Goal: Task Accomplishment & Management: Manage account settings

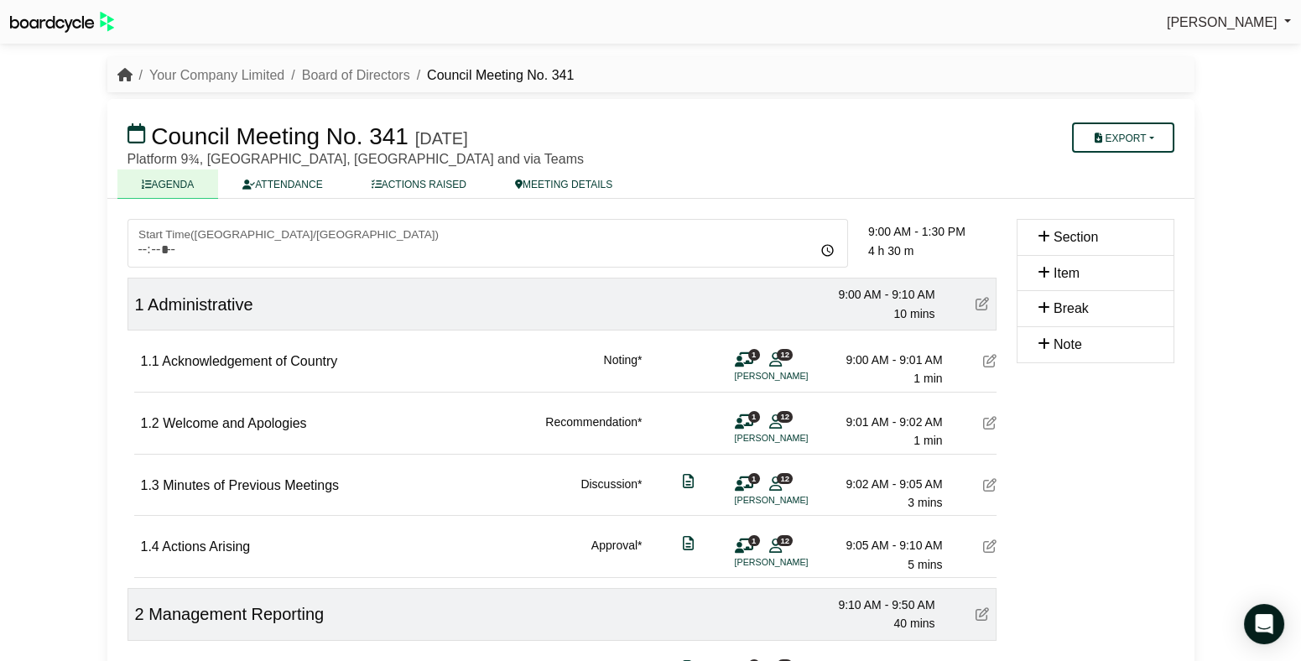
click at [128, 73] on icon "breadcrumb" at bounding box center [124, 74] width 15 height 13
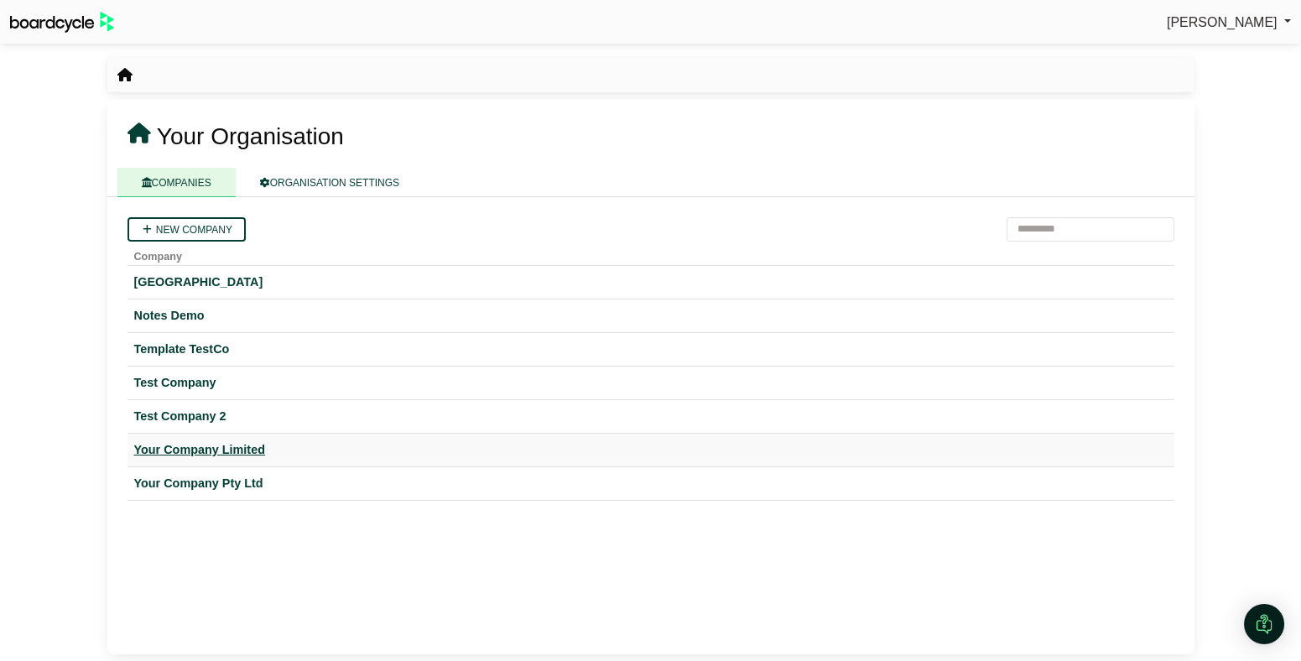
click at [228, 452] on div "Your Company Limited" at bounding box center [650, 449] width 1033 height 19
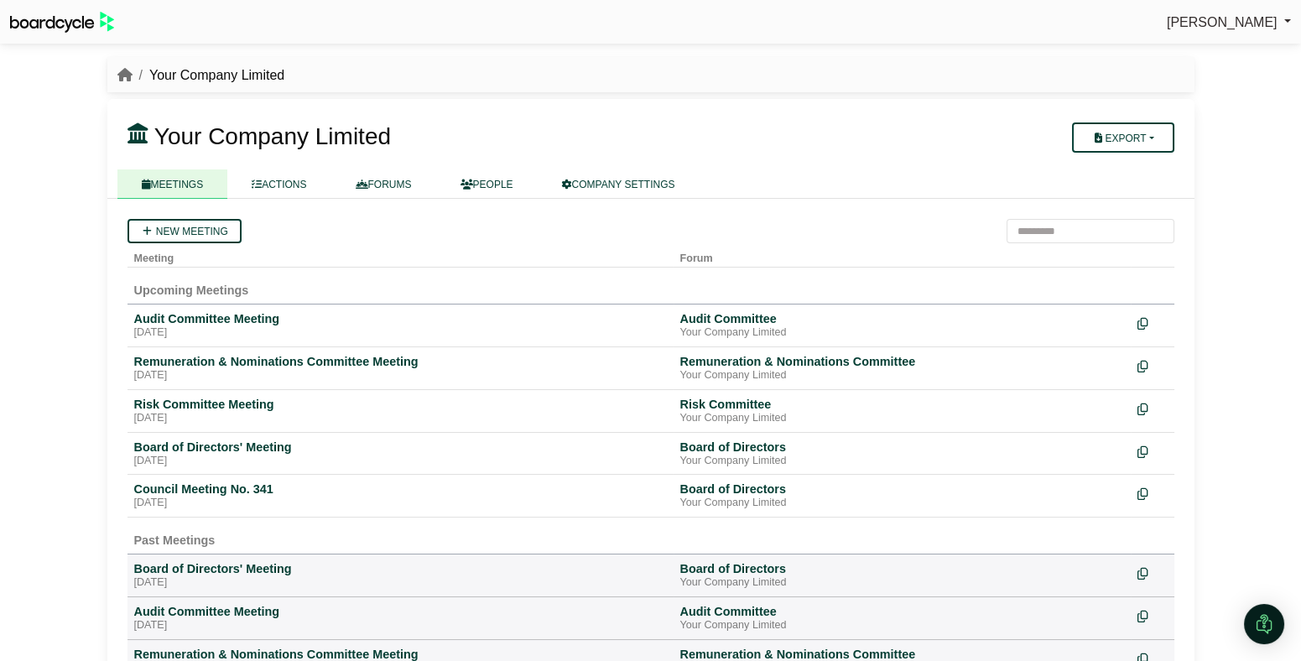
click at [870, 221] on div "New meeting" at bounding box center [650, 231] width 1047 height 24
click at [636, 185] on link "COMPANY SETTINGS" at bounding box center [619, 183] width 162 height 29
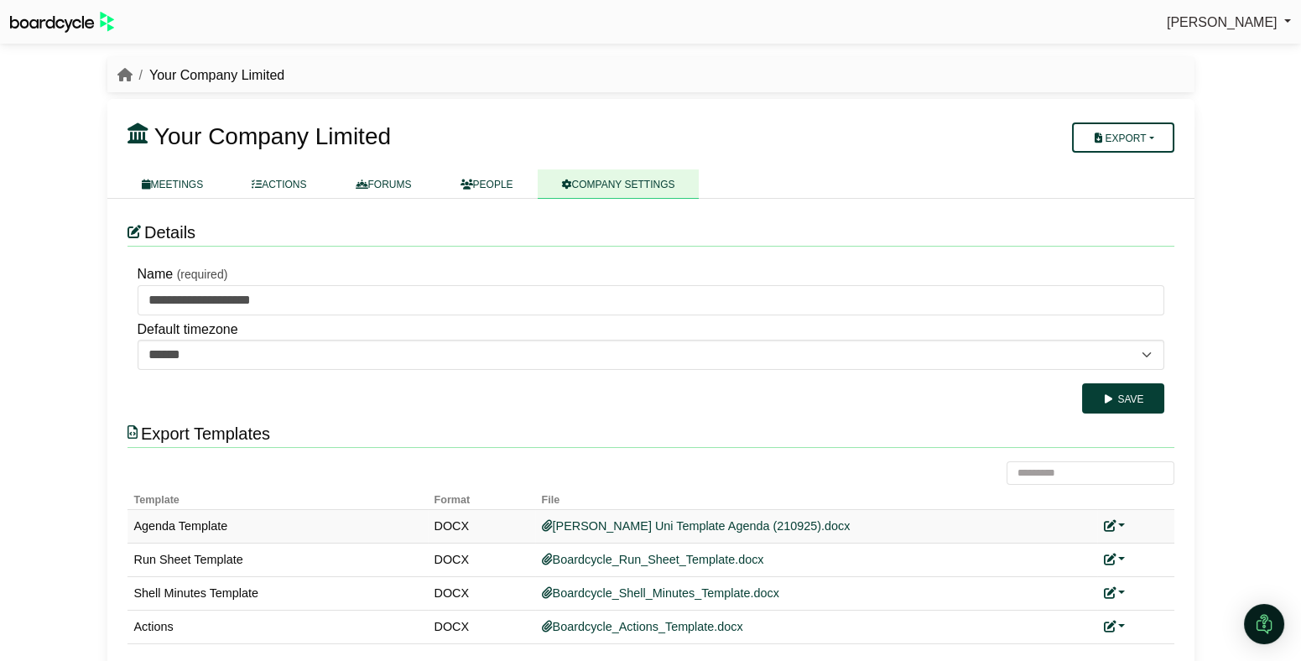
click at [1117, 520] on link at bounding box center [1115, 525] width 22 height 13
click at [1133, 539] on link "Replace custom template" at bounding box center [1189, 550] width 171 height 32
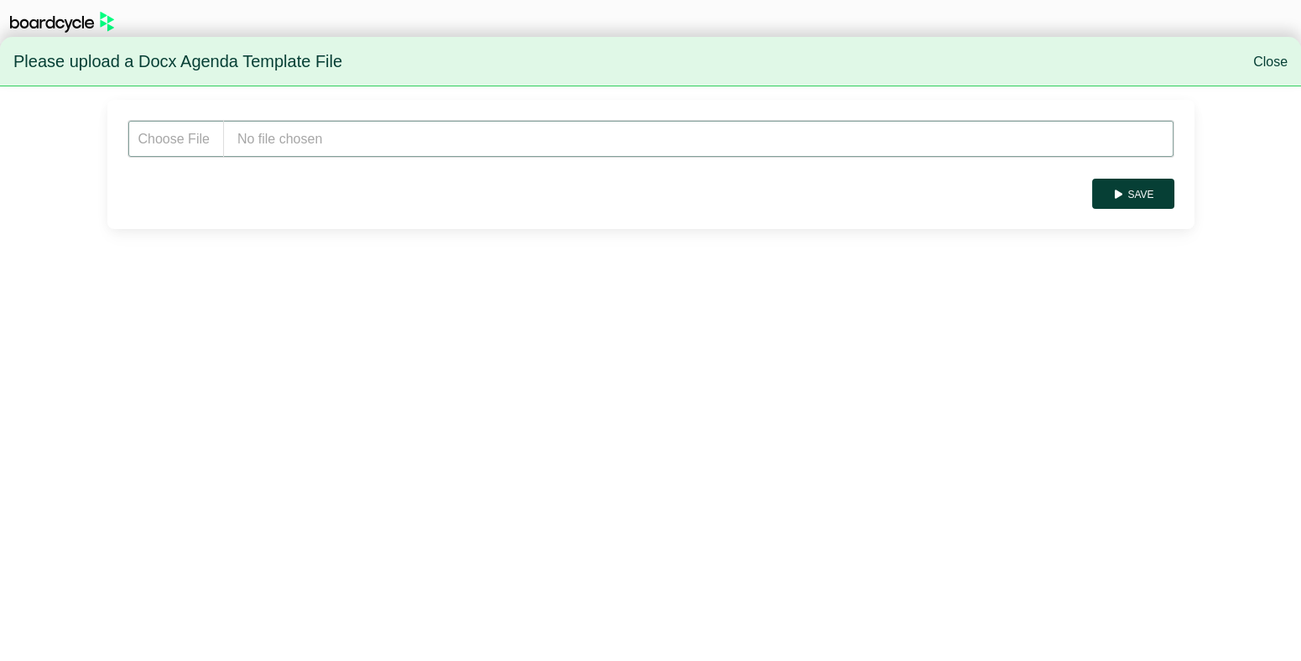
click at [348, 148] on input "file" at bounding box center [650, 139] width 1047 height 38
type input "**********"
click at [1141, 193] on button "Save" at bounding box center [1132, 194] width 81 height 30
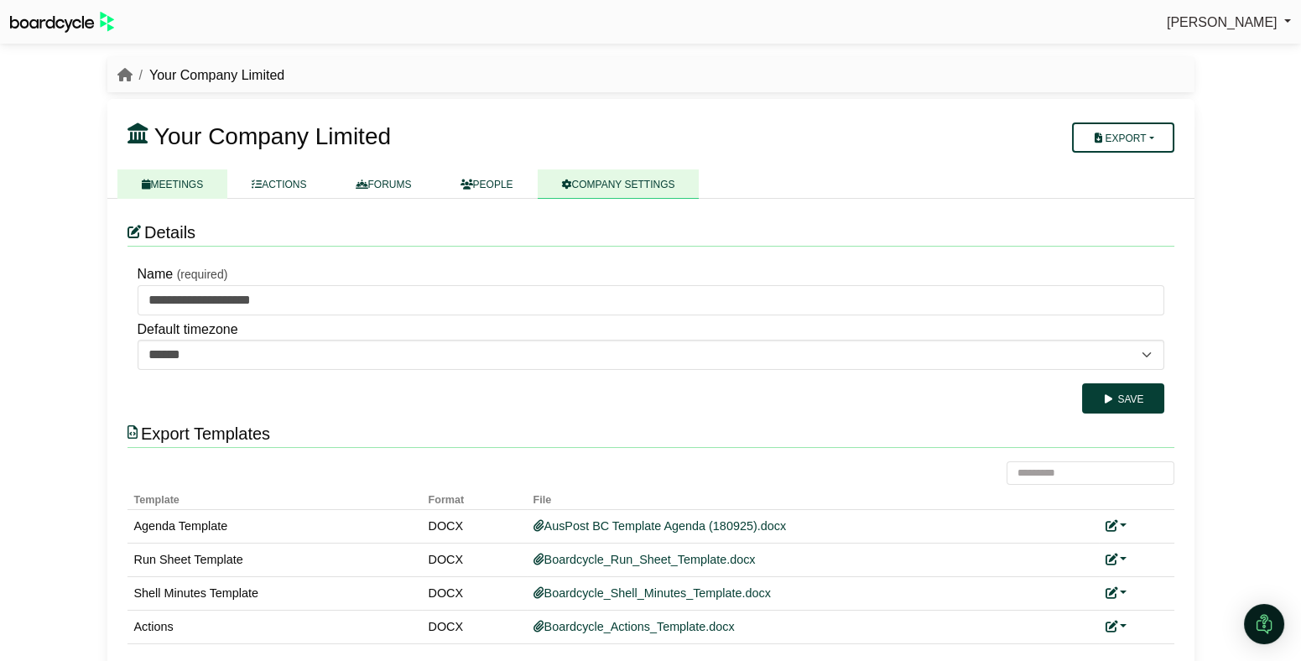
click at [179, 192] on link "MEETINGS" at bounding box center [172, 183] width 111 height 29
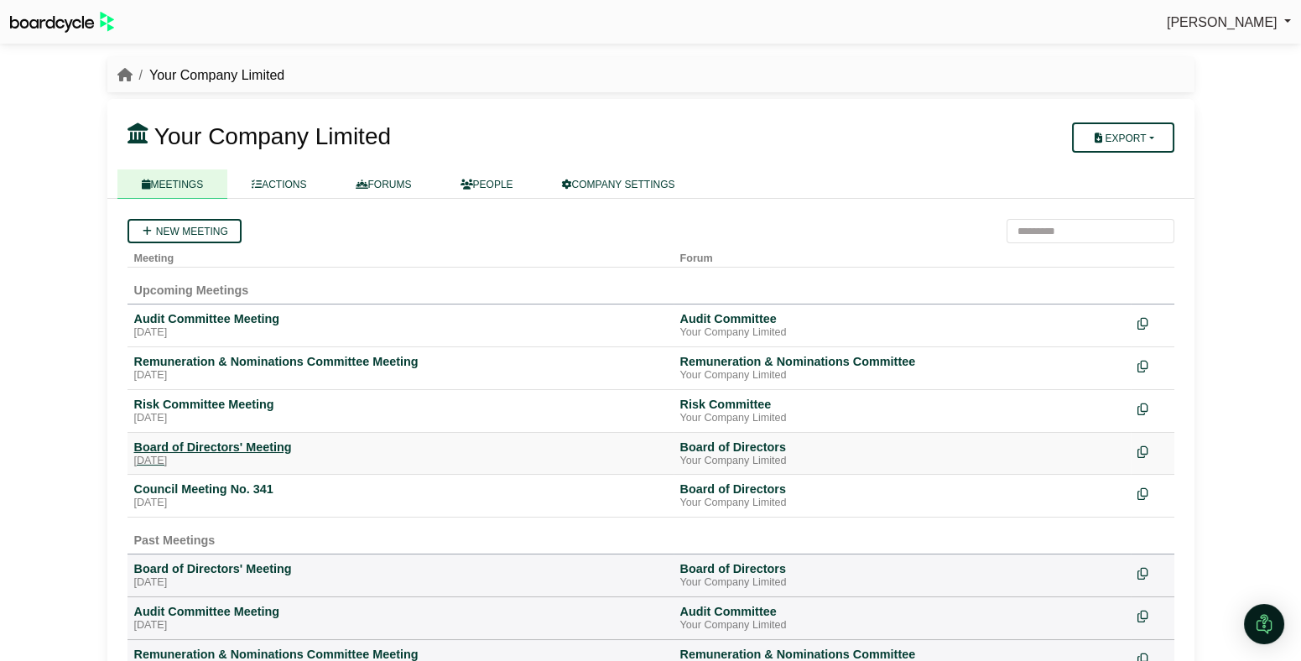
click at [213, 447] on div "Board of Directors' Meeting" at bounding box center [400, 446] width 533 height 15
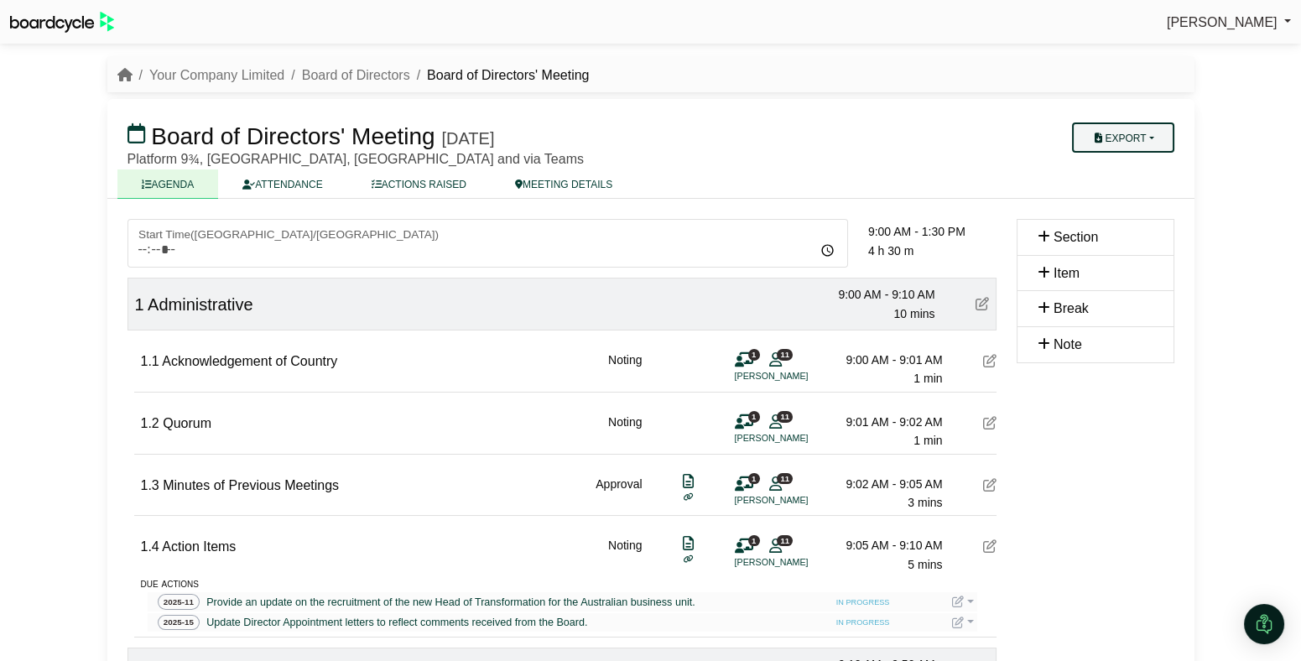
click at [1139, 132] on button "Export" at bounding box center [1122, 137] width 101 height 30
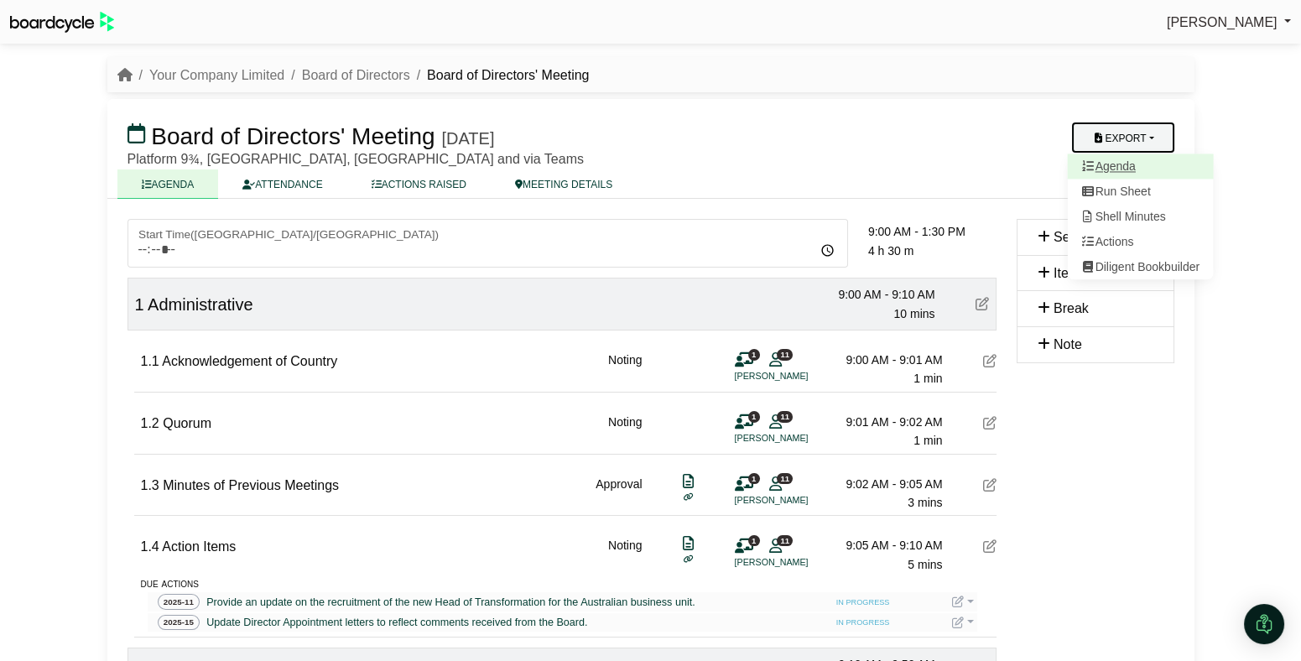
click at [1135, 168] on link "Agenda" at bounding box center [1140, 166] width 146 height 25
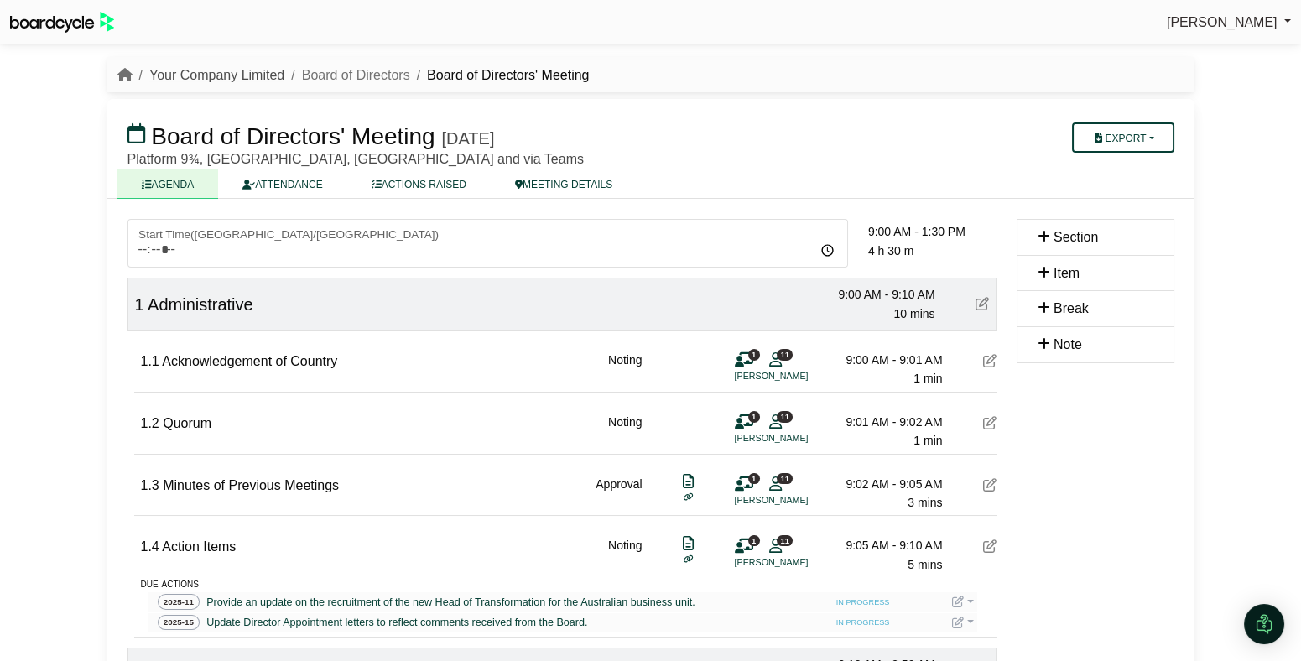
click at [246, 79] on link "Your Company Limited" at bounding box center [216, 75] width 135 height 14
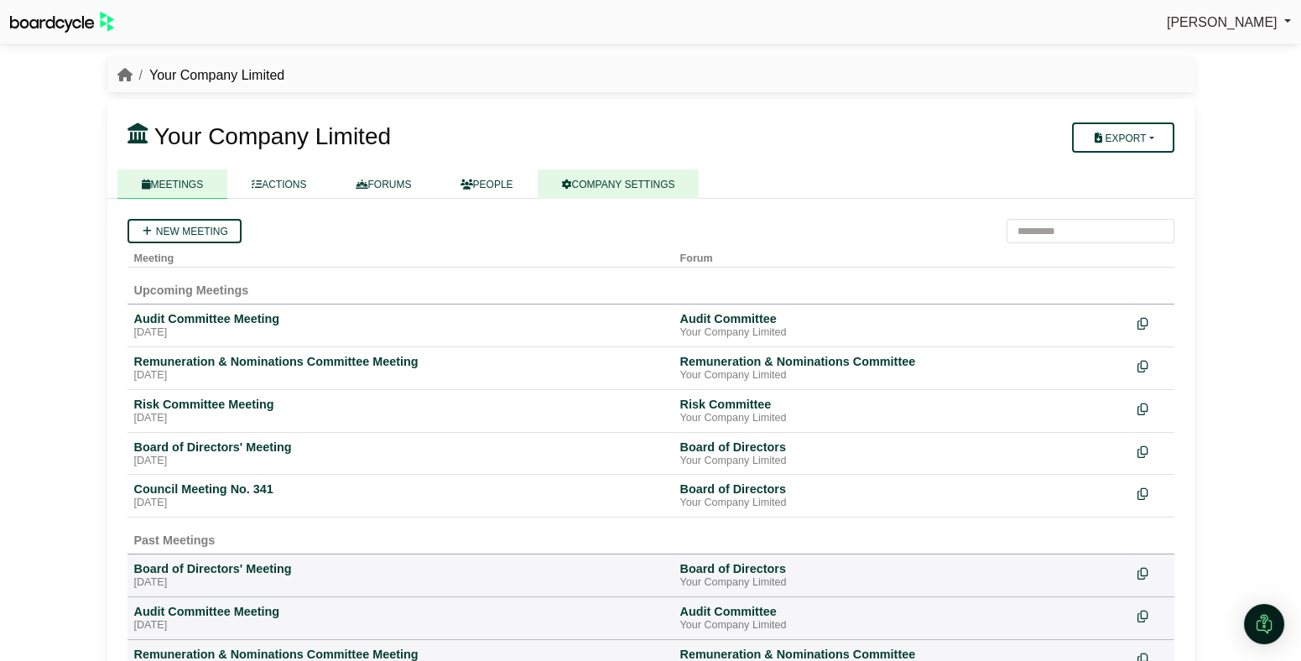
click at [674, 188] on link "COMPANY SETTINGS" at bounding box center [619, 183] width 162 height 29
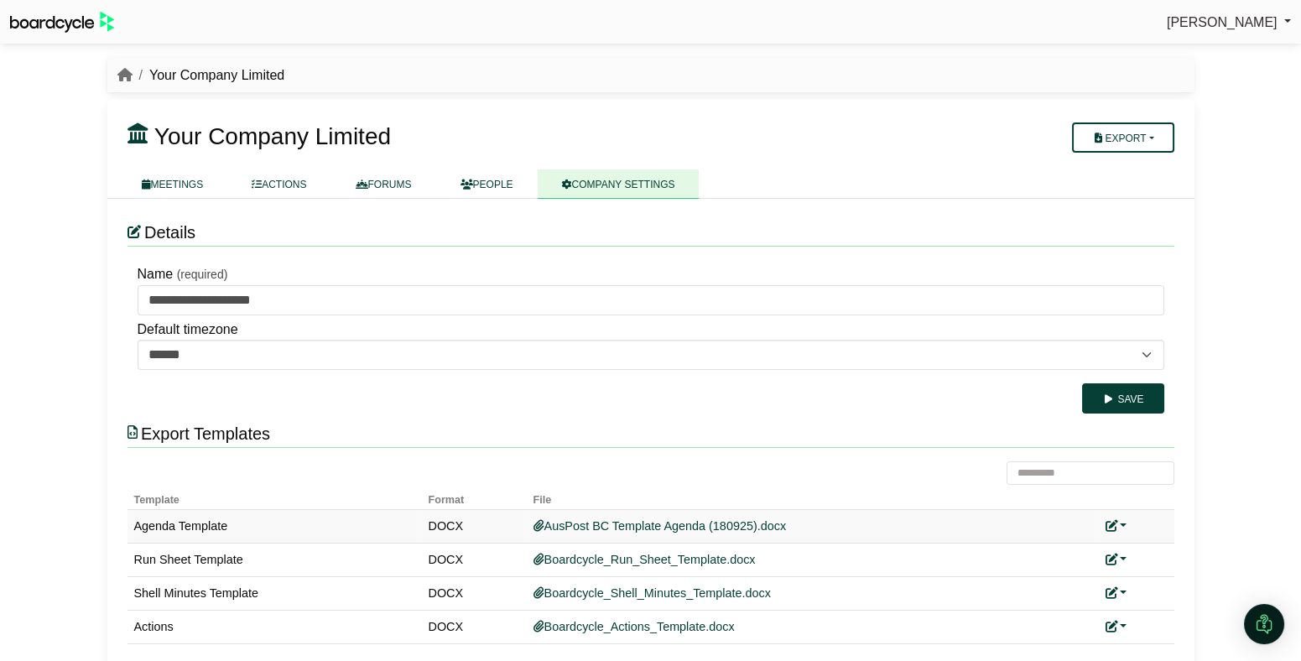
scroll to position [22, 0]
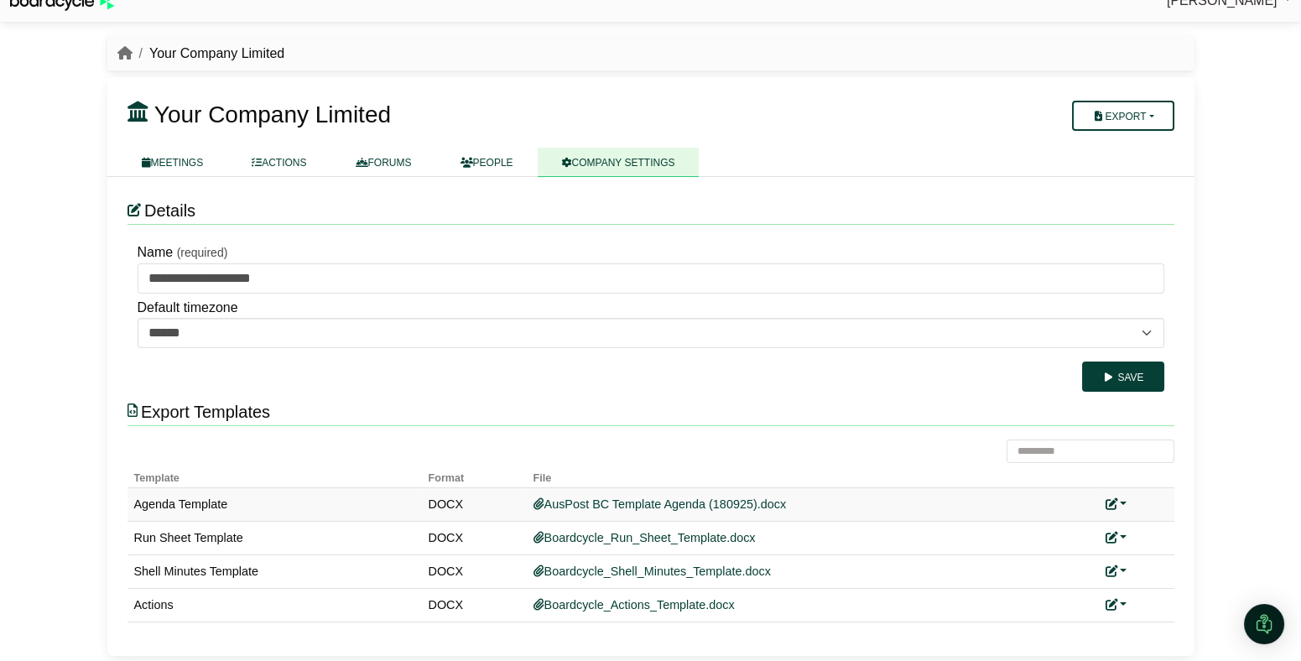
click at [1122, 501] on link at bounding box center [1116, 503] width 22 height 13
click at [1151, 518] on link "Replace custom template" at bounding box center [1190, 528] width 171 height 32
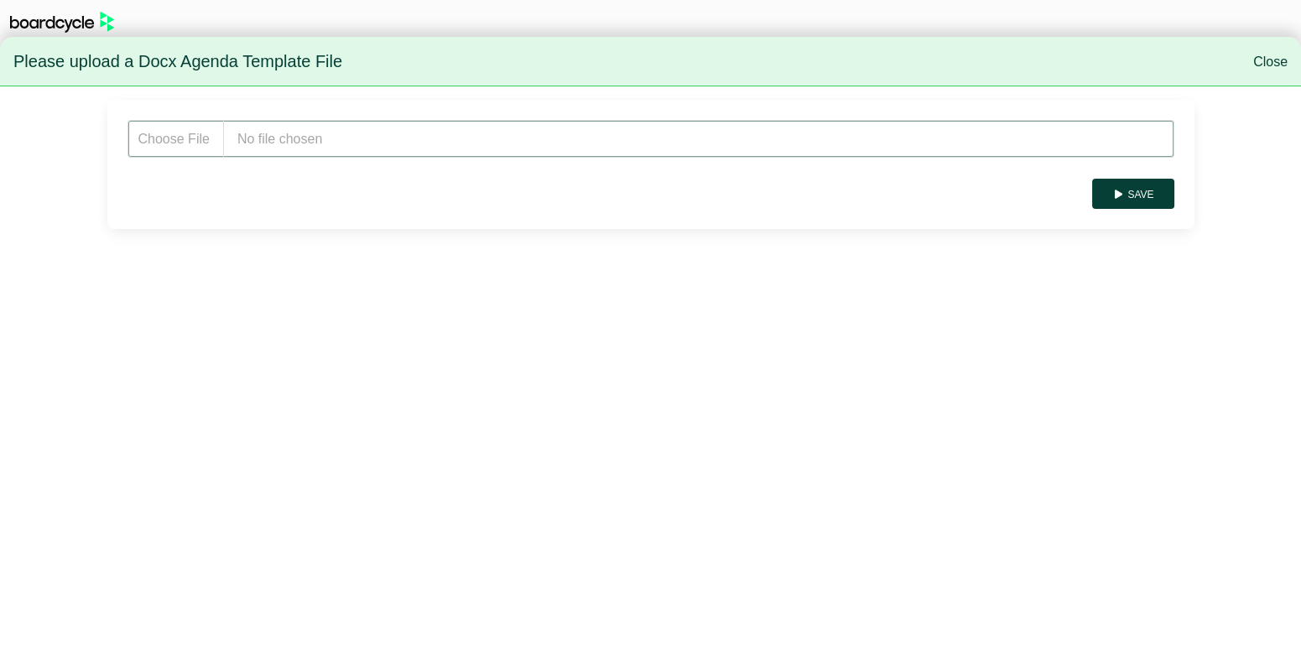
click at [405, 139] on input "file" at bounding box center [650, 139] width 1047 height 38
type input "**********"
click at [1141, 179] on button "Save" at bounding box center [1132, 194] width 81 height 30
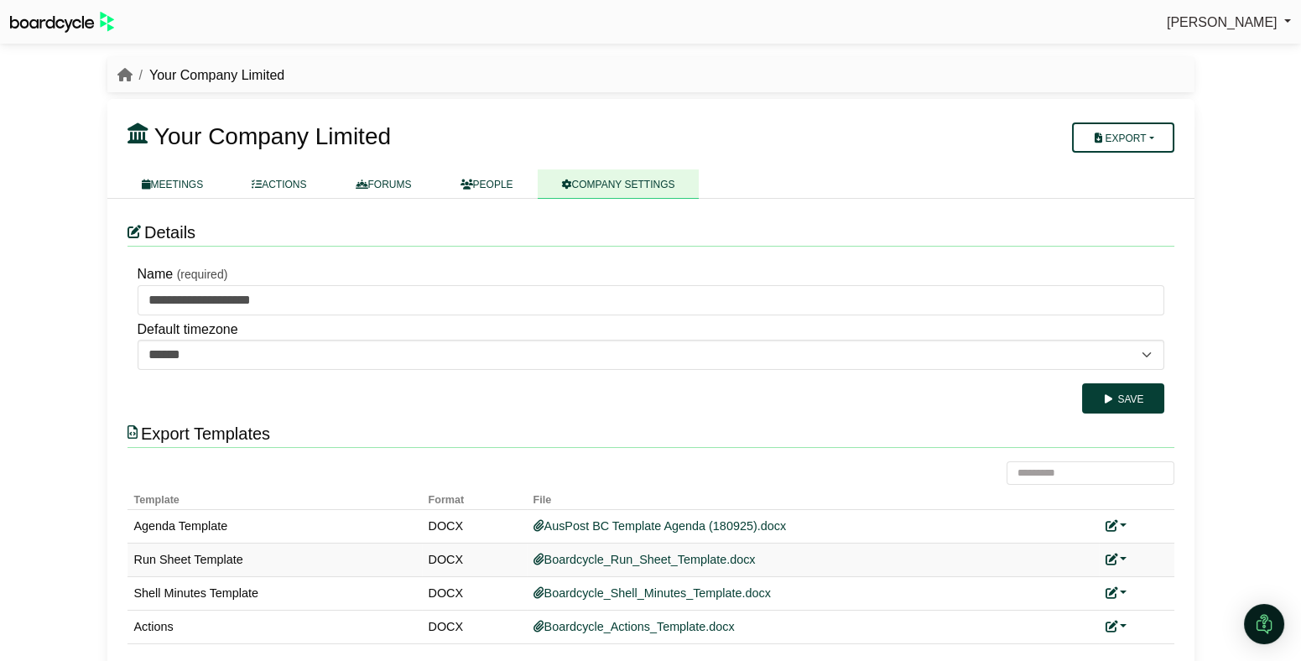
click at [1120, 553] on link at bounding box center [1116, 559] width 22 height 13
click at [1166, 586] on link "Add custom template" at bounding box center [1179, 584] width 148 height 32
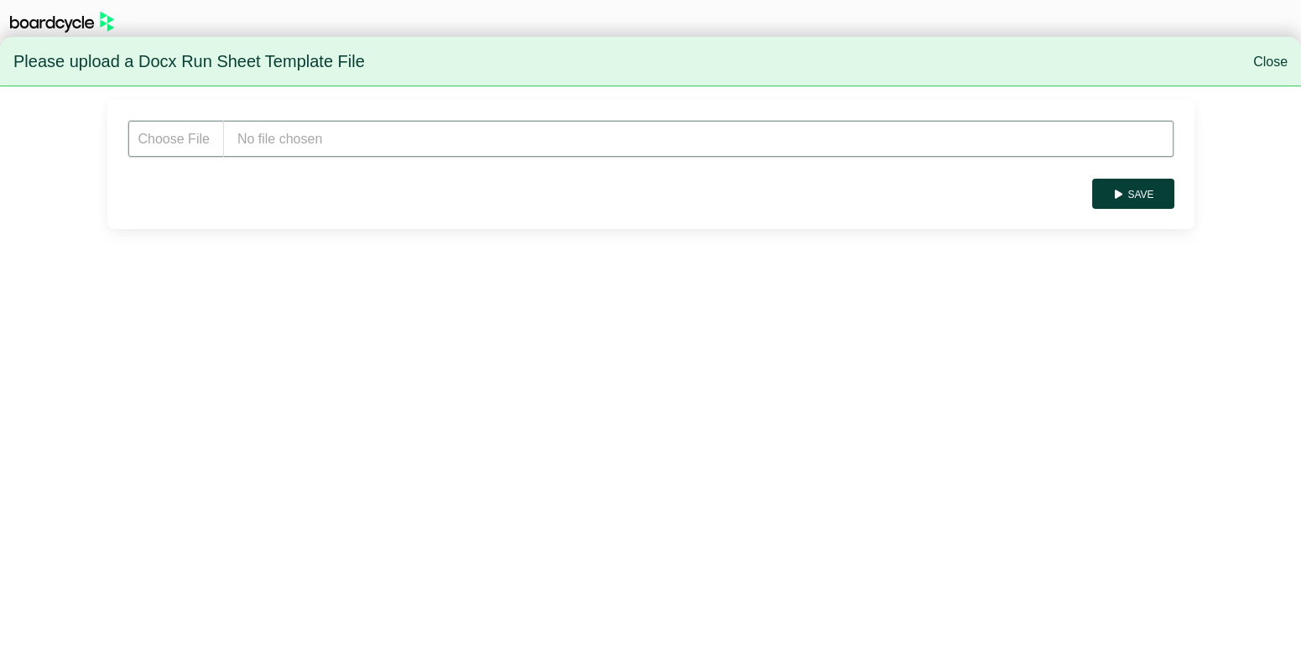
click at [326, 143] on input "file" at bounding box center [650, 139] width 1047 height 38
click at [428, 148] on input "file" at bounding box center [650, 139] width 1047 height 38
click at [343, 148] on input "file" at bounding box center [650, 139] width 1047 height 38
type input "**********"
click at [1142, 192] on button "Save" at bounding box center [1132, 194] width 81 height 30
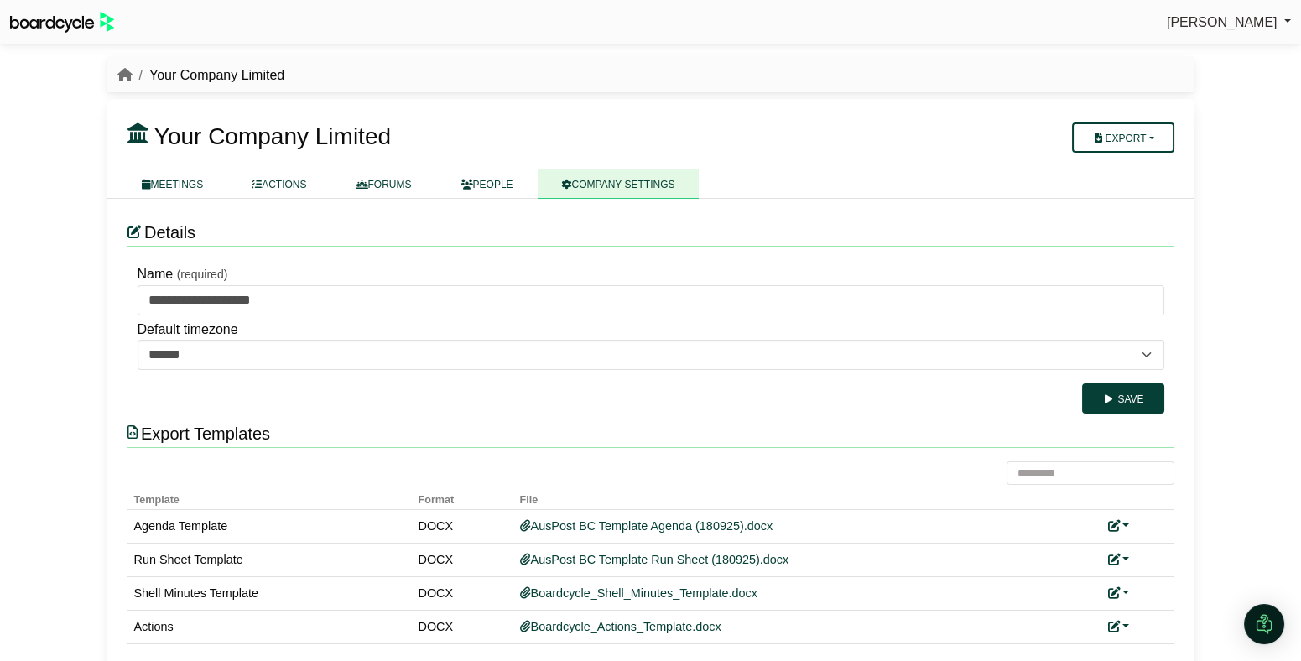
scroll to position [22, 0]
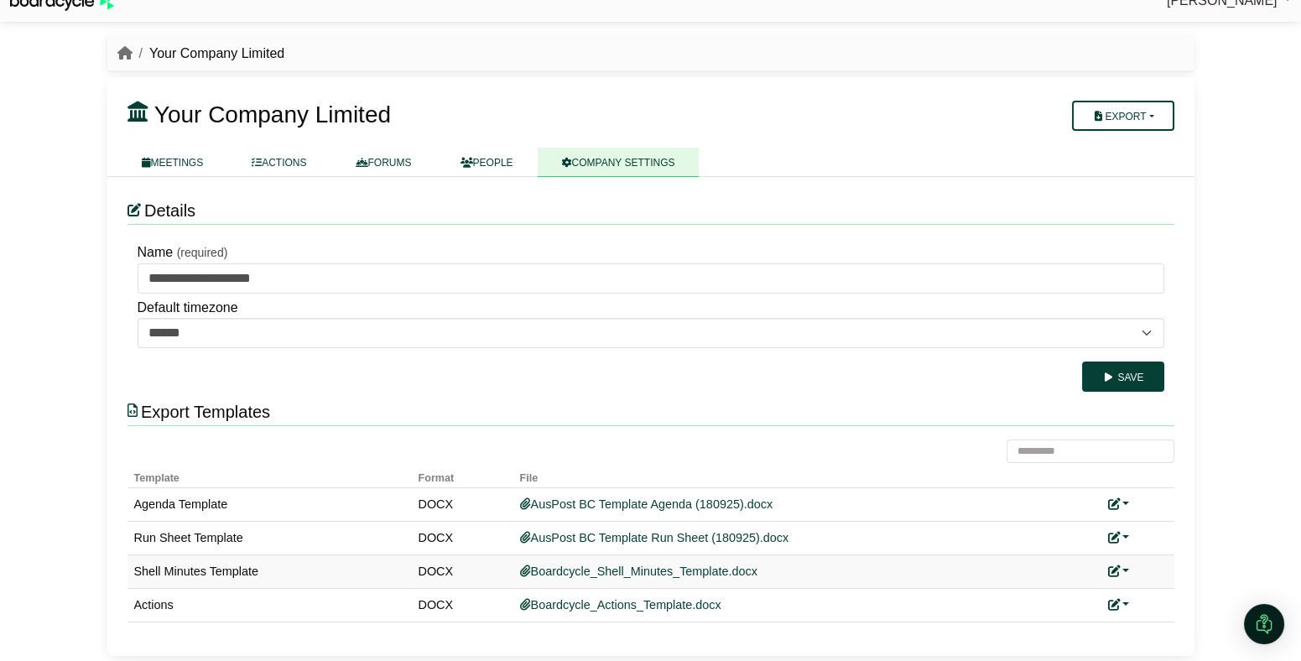
click at [1120, 571] on link at bounding box center [1119, 570] width 22 height 13
click at [1153, 586] on link "Add custom template" at bounding box center [1182, 595] width 148 height 32
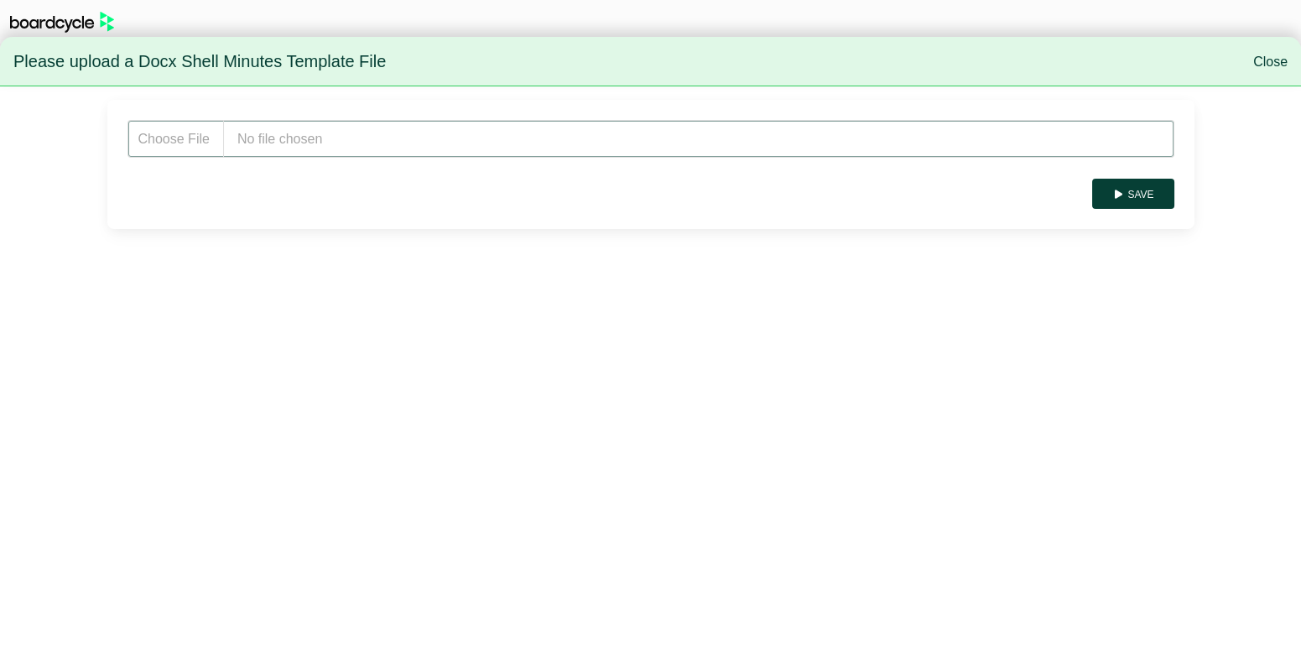
click at [426, 138] on input "file" at bounding box center [650, 139] width 1047 height 38
type input "**********"
click at [1133, 193] on button "Save" at bounding box center [1132, 194] width 81 height 30
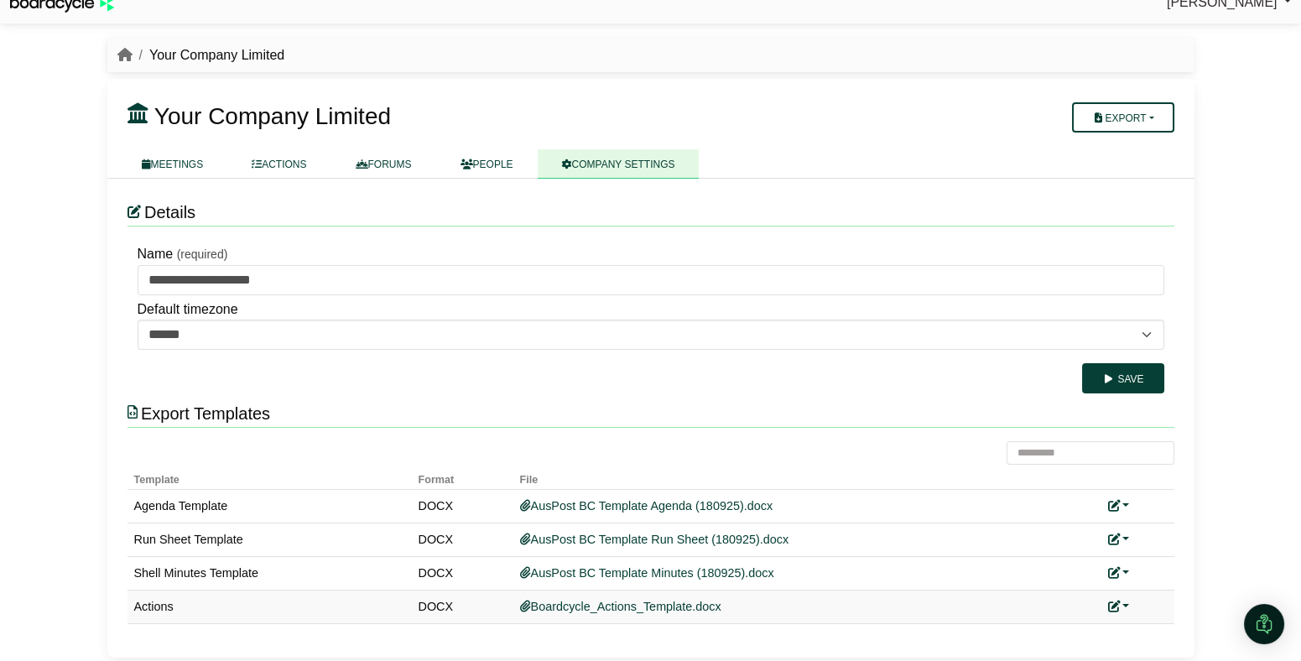
click at [1126, 606] on link at bounding box center [1119, 606] width 22 height 13
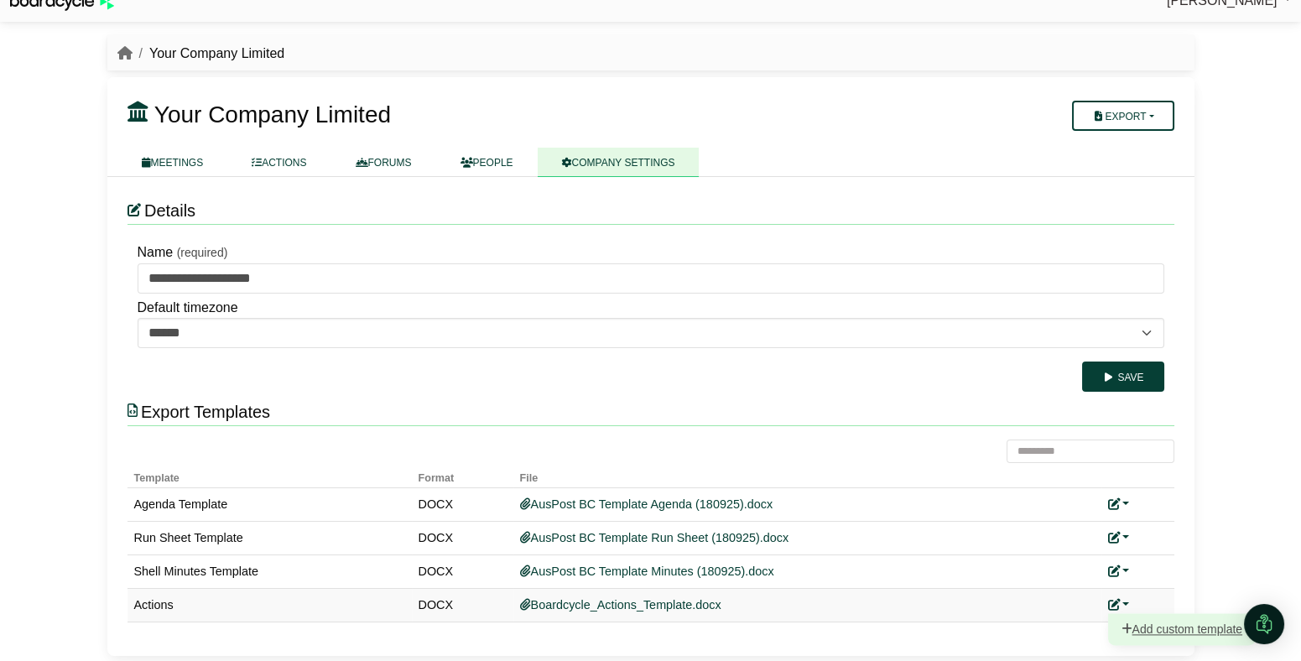
click at [1145, 618] on link "Add custom template" at bounding box center [1182, 629] width 148 height 32
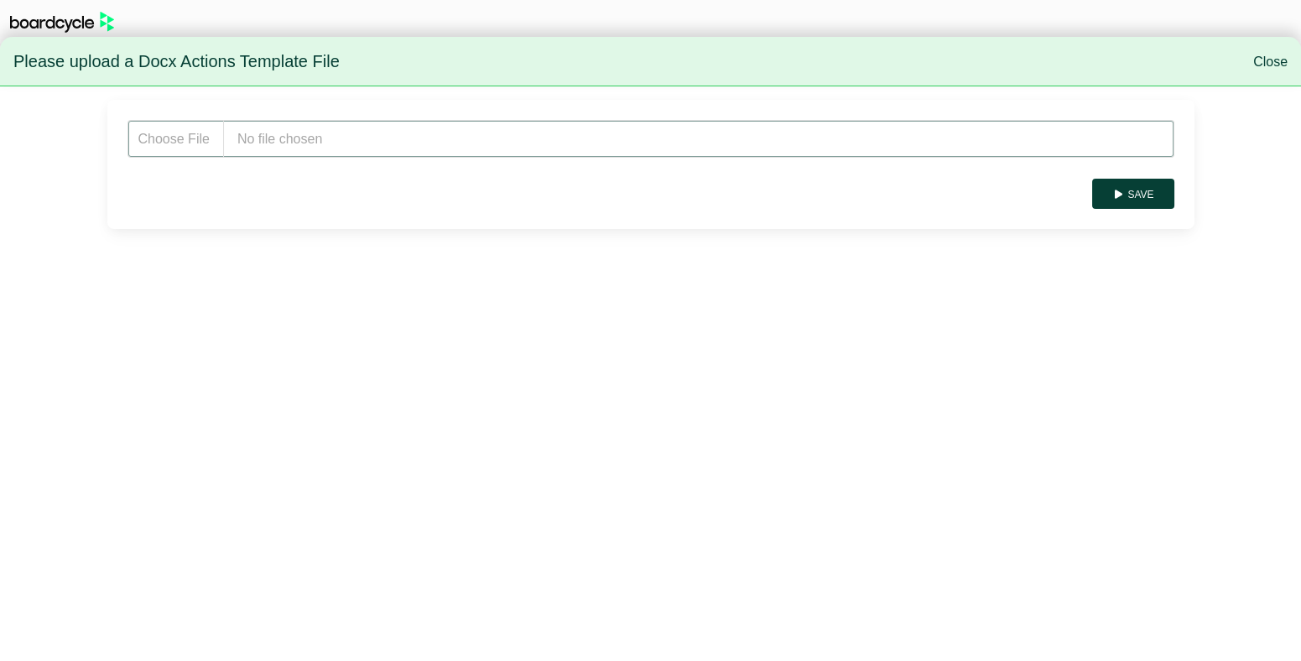
click at [332, 134] on input "file" at bounding box center [650, 139] width 1047 height 38
type input "**********"
click at [1153, 191] on button "Save" at bounding box center [1132, 194] width 81 height 30
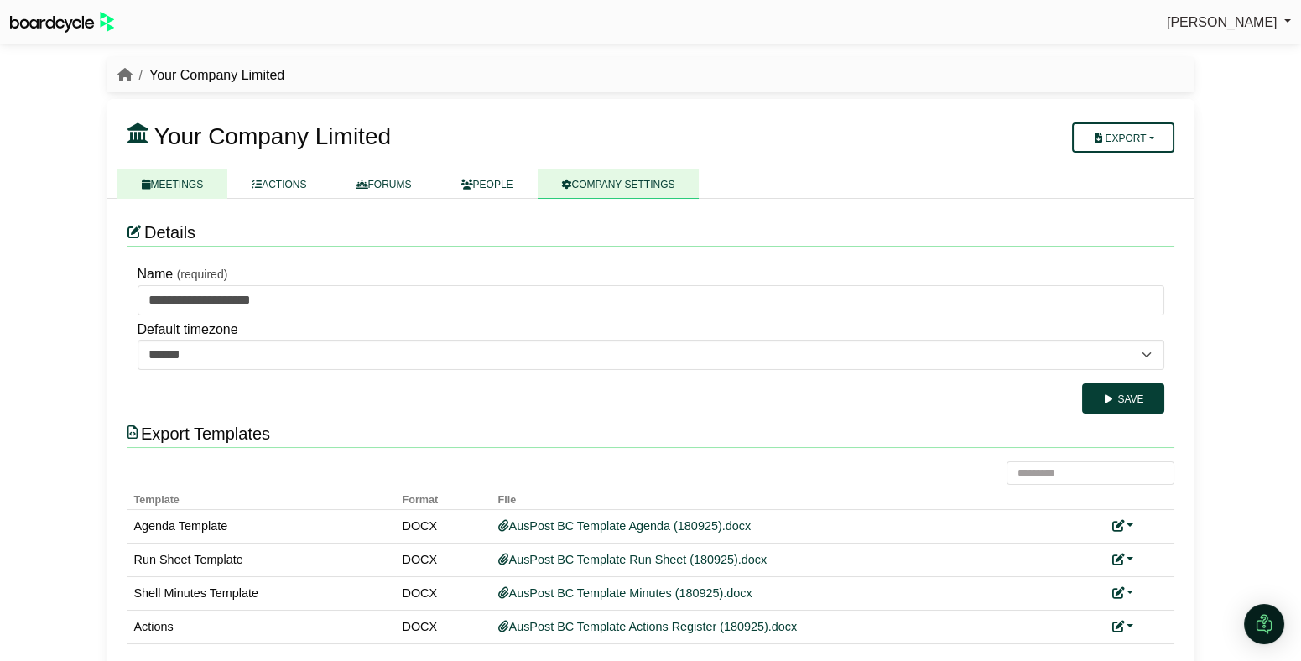
click at [200, 186] on link "MEETINGS" at bounding box center [172, 183] width 111 height 29
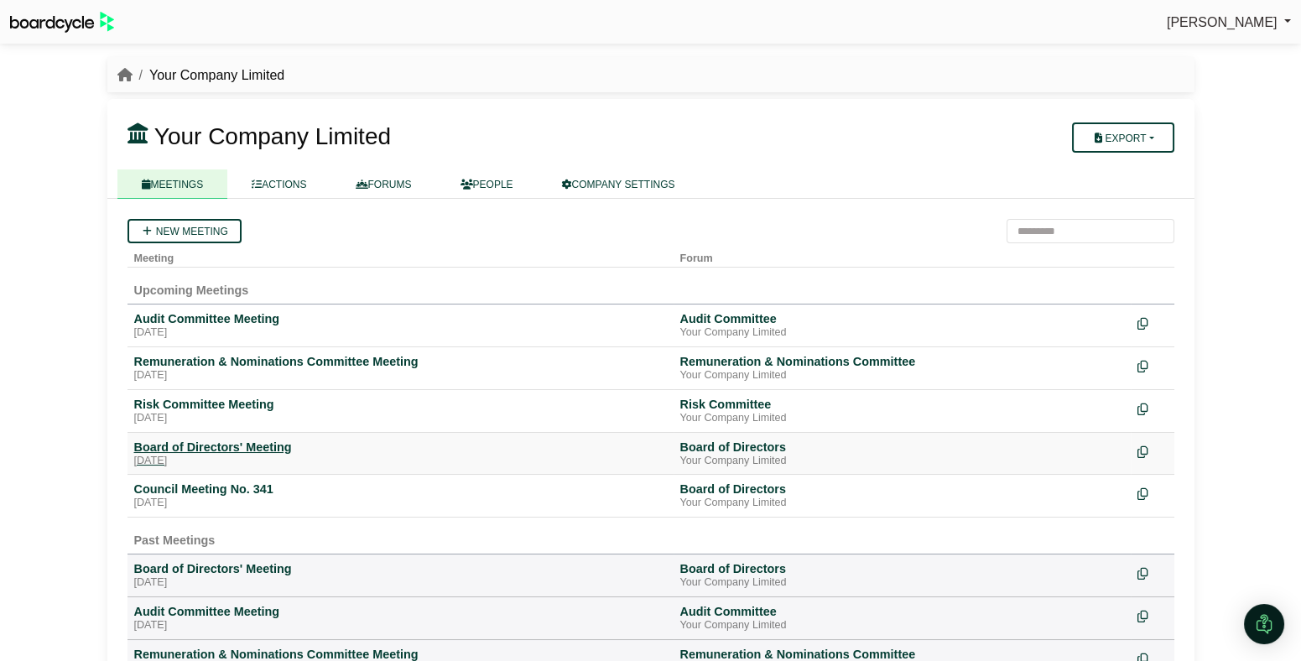
click at [224, 452] on div "Board of Directors' Meeting" at bounding box center [400, 446] width 533 height 15
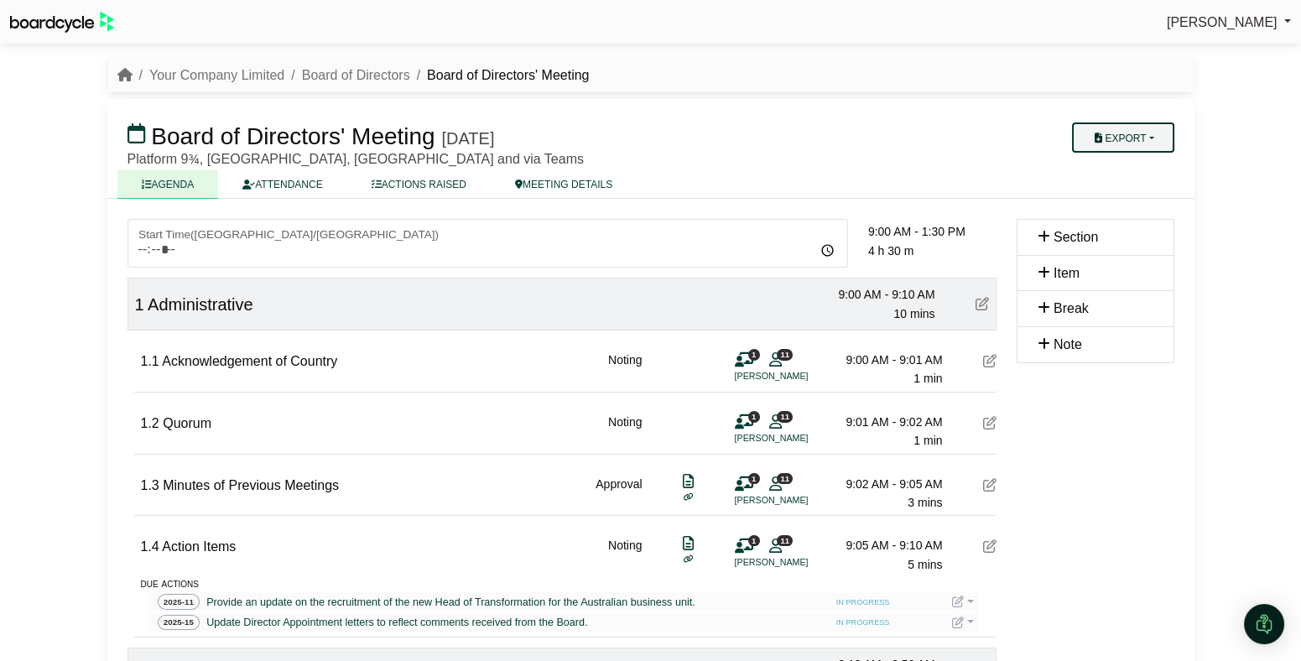
click at [1149, 139] on button "Export" at bounding box center [1122, 137] width 101 height 30
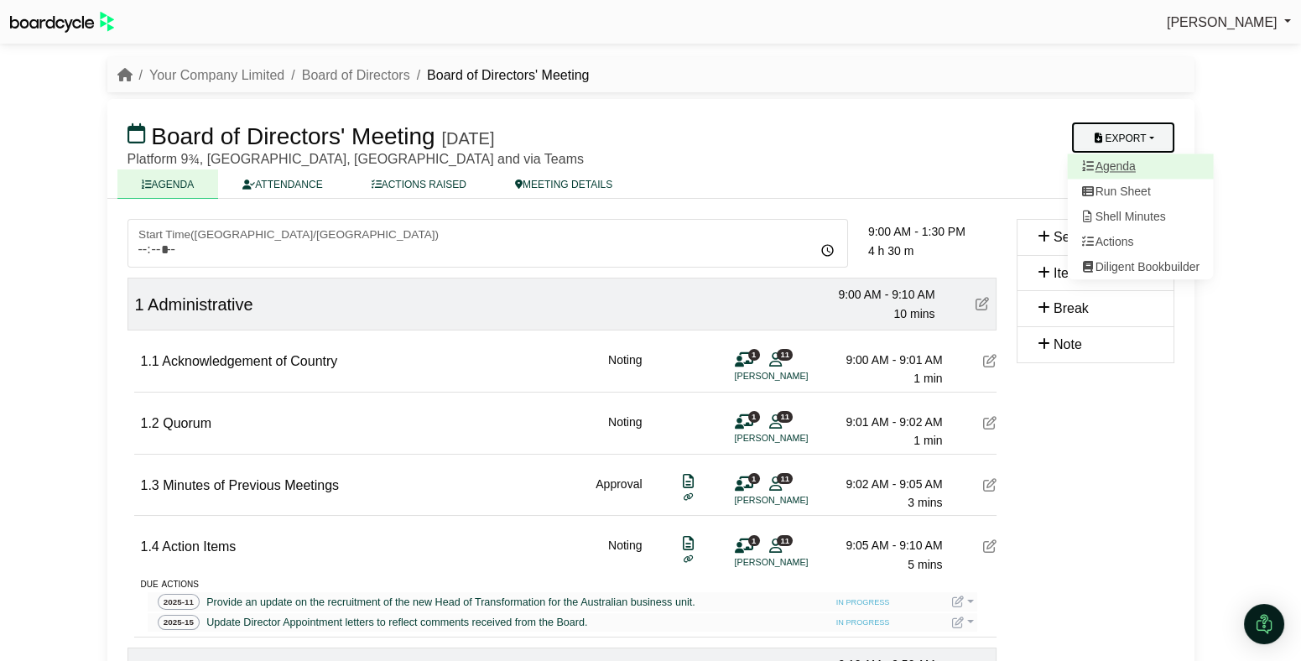
click at [1144, 166] on link "Agenda" at bounding box center [1140, 166] width 146 height 25
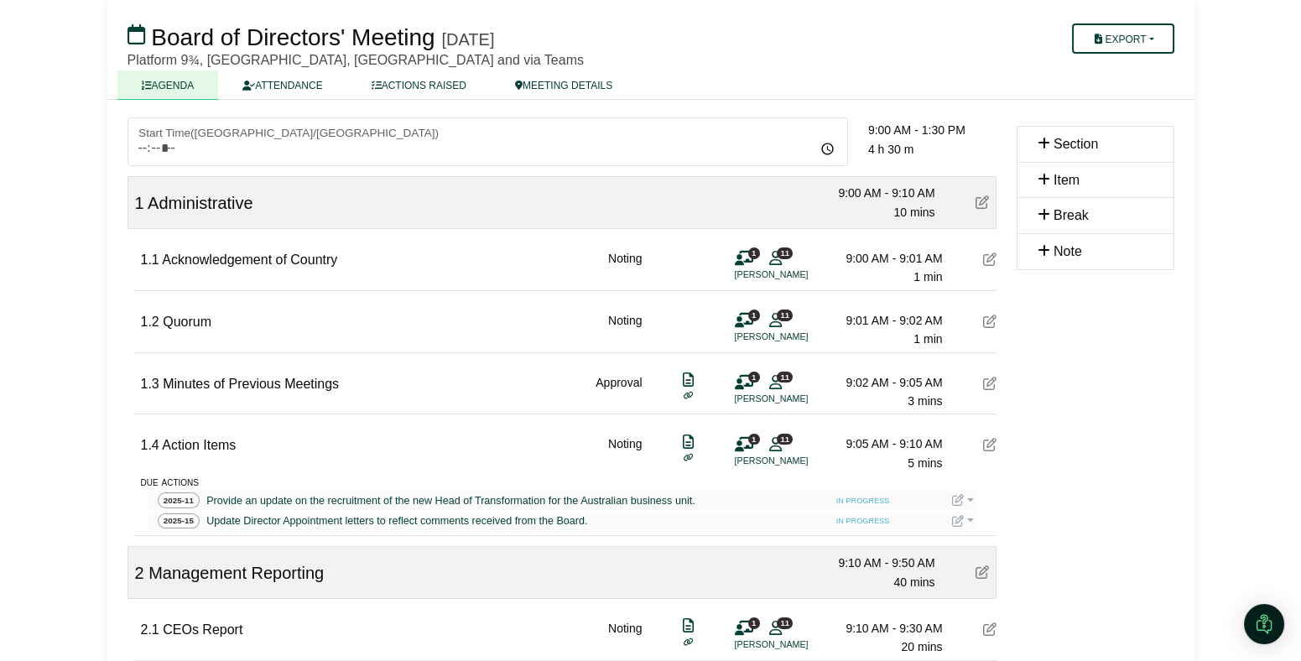
scroll to position [114, 0]
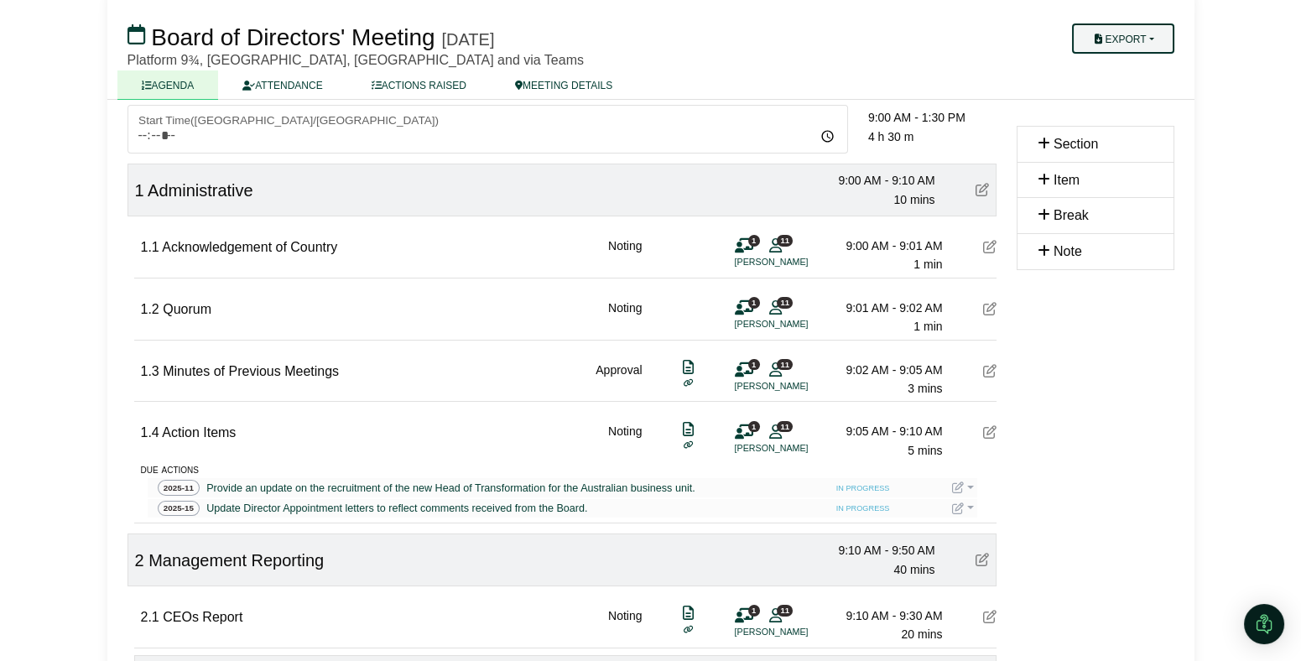
click at [1136, 39] on button "Export" at bounding box center [1122, 38] width 101 height 30
click at [1138, 96] on link "Run Sheet" at bounding box center [1140, 92] width 146 height 25
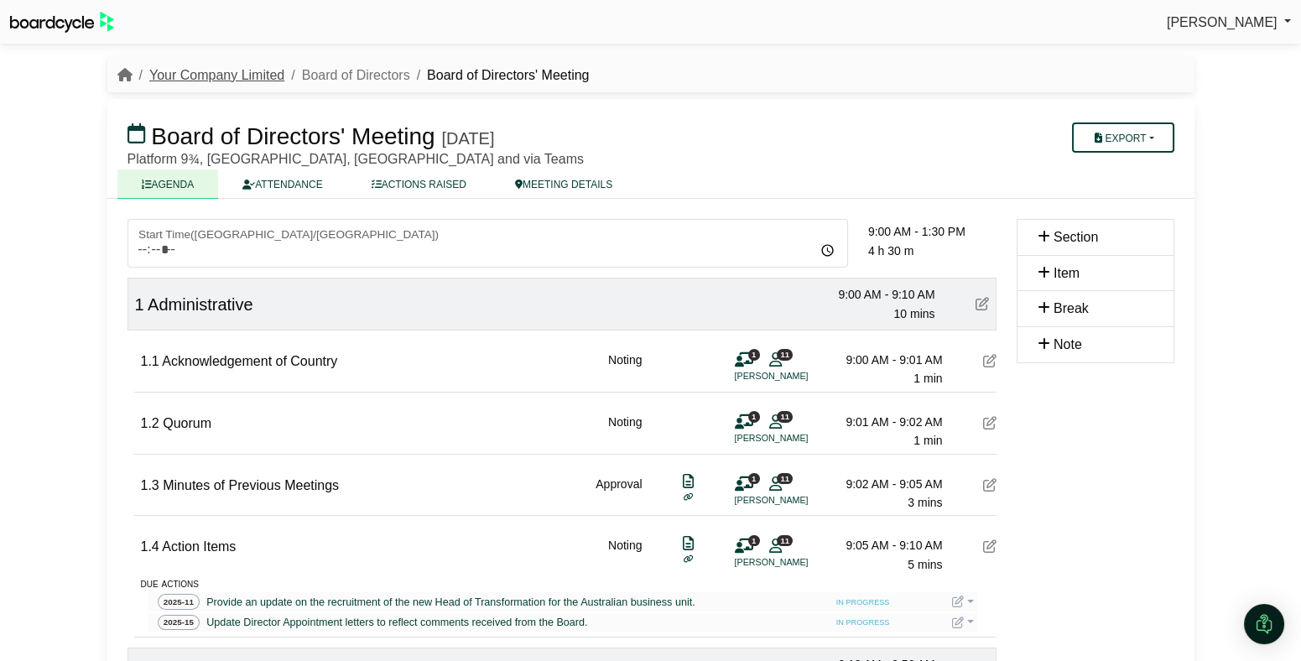
click at [238, 77] on link "Your Company Limited" at bounding box center [216, 75] width 135 height 14
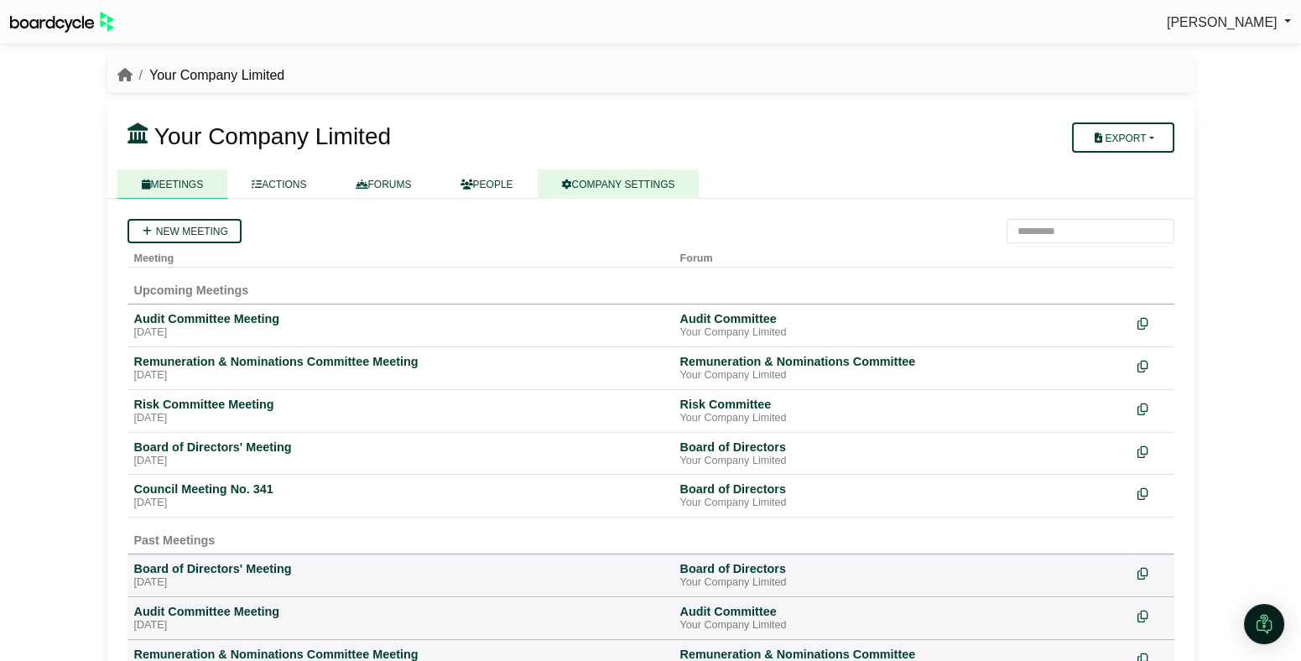
click at [663, 182] on link "COMPANY SETTINGS" at bounding box center [619, 183] width 162 height 29
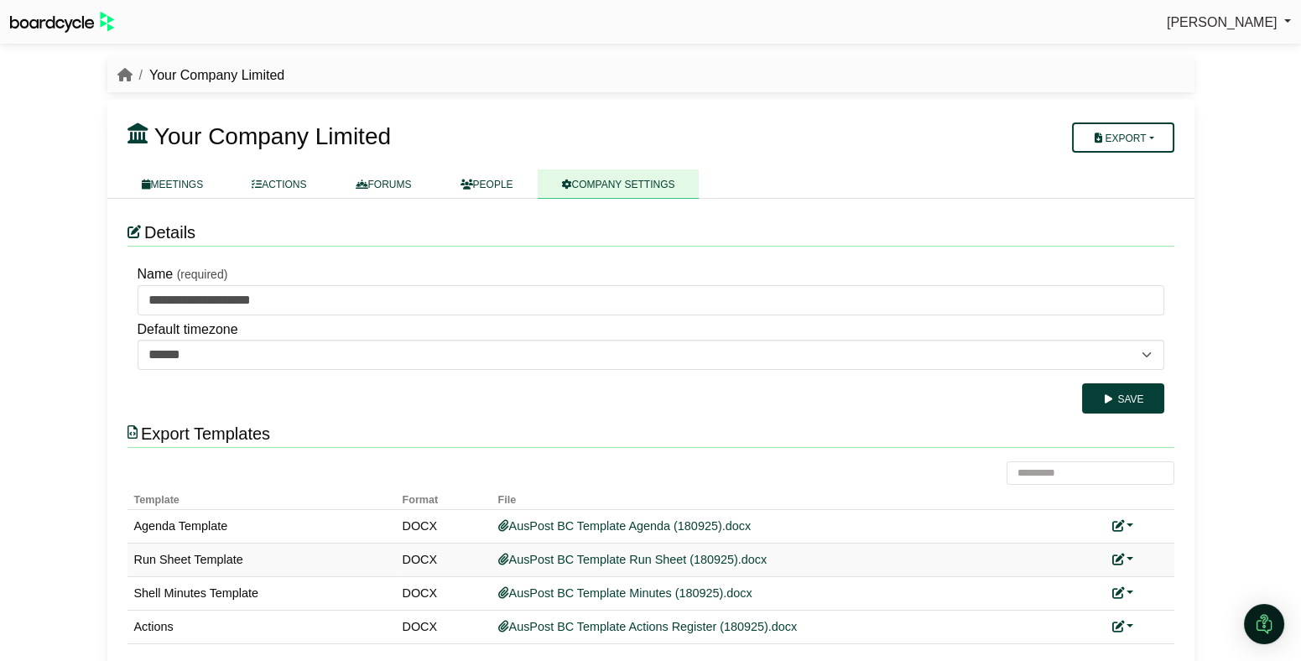
click at [1125, 561] on link at bounding box center [1123, 559] width 22 height 13
click at [1163, 582] on link "Replace custom template" at bounding box center [1197, 584] width 171 height 32
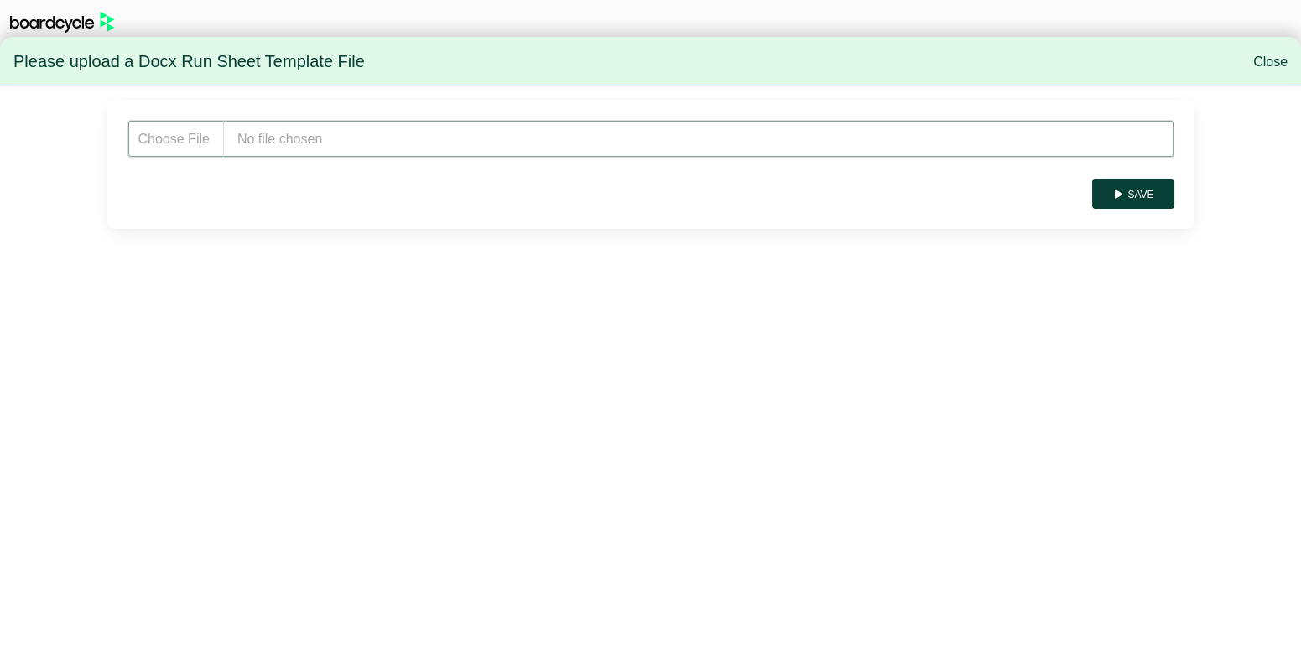
click at [271, 143] on input "file" at bounding box center [650, 139] width 1047 height 38
click at [298, 129] on input "file" at bounding box center [650, 139] width 1047 height 38
type input "**********"
click at [1130, 189] on button "Save" at bounding box center [1132, 194] width 81 height 30
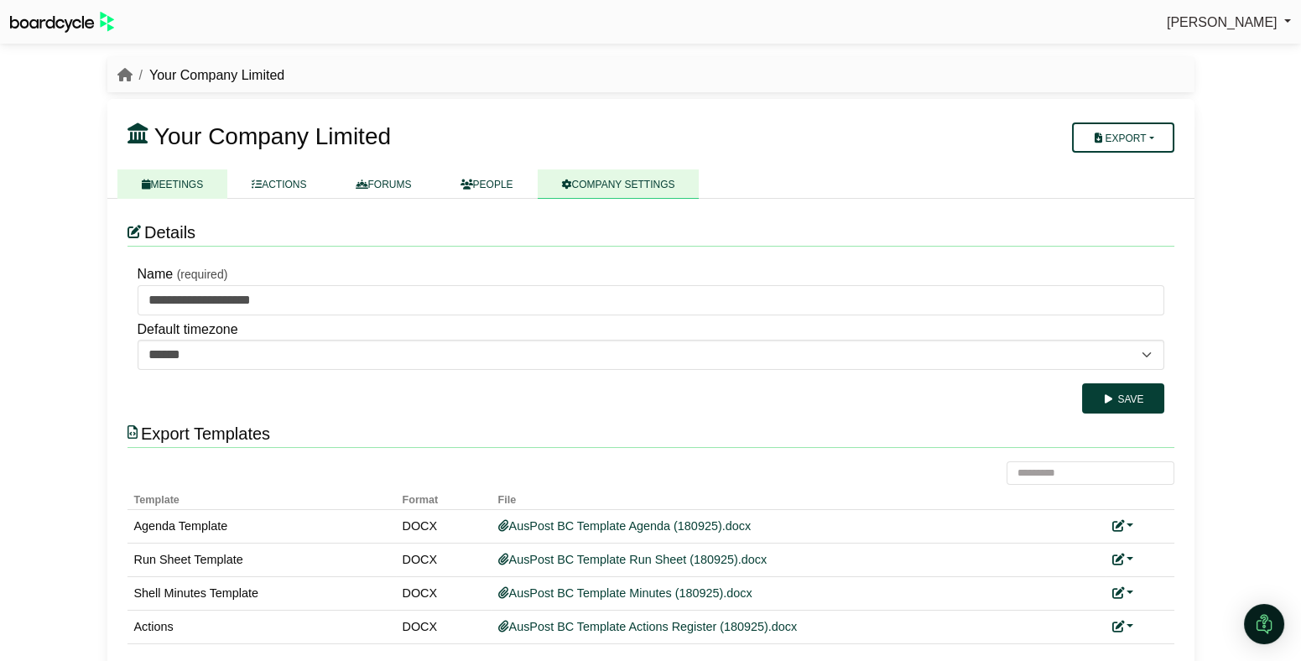
click at [186, 180] on link "MEETINGS" at bounding box center [172, 183] width 111 height 29
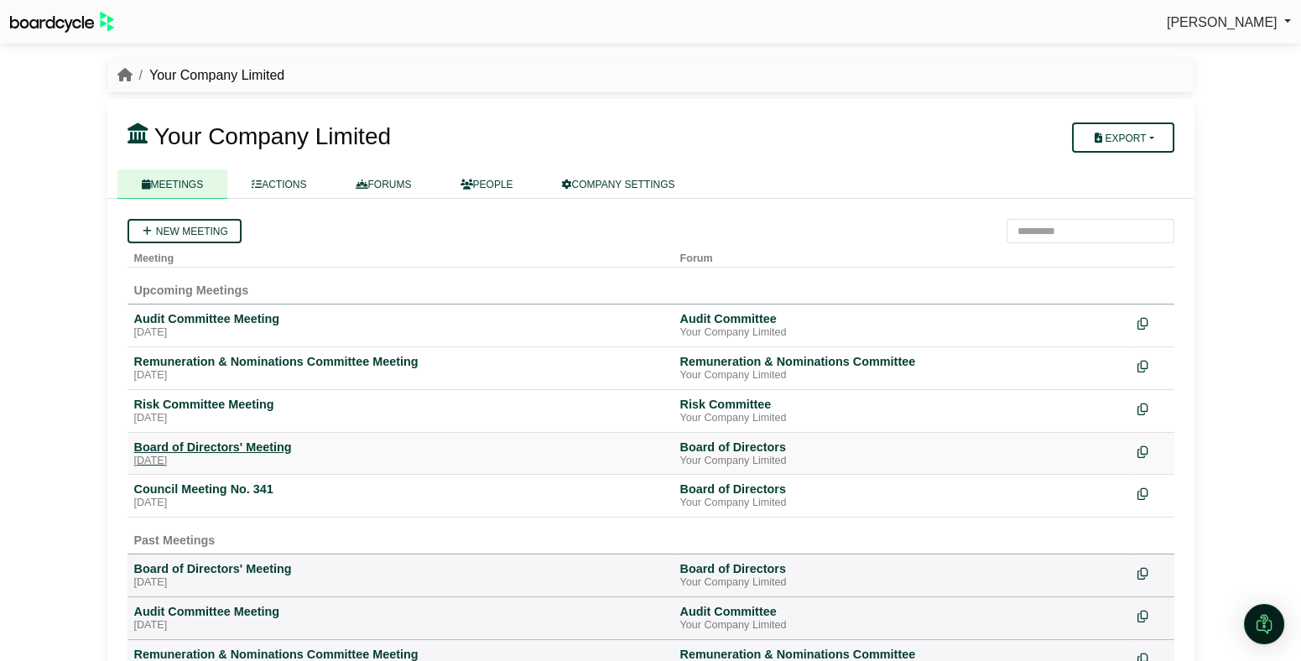
click at [241, 455] on div "Friday, 26 September 2025" at bounding box center [400, 461] width 533 height 13
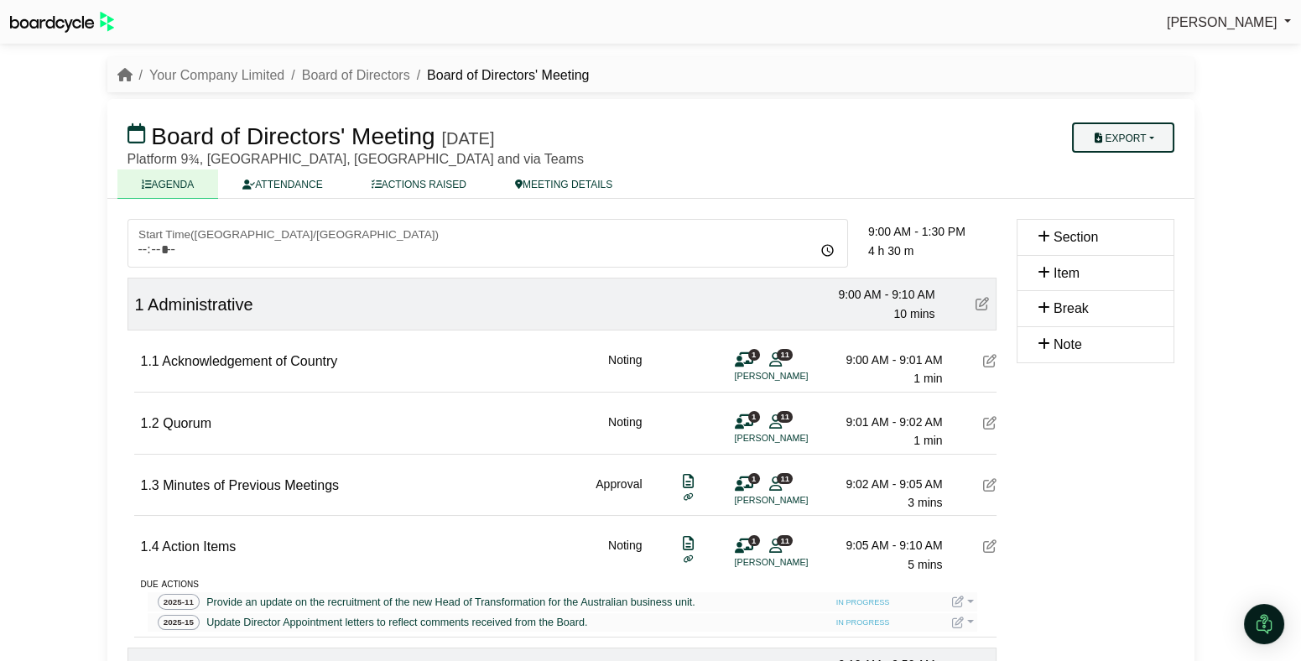
click at [1142, 128] on button "Export" at bounding box center [1122, 137] width 101 height 30
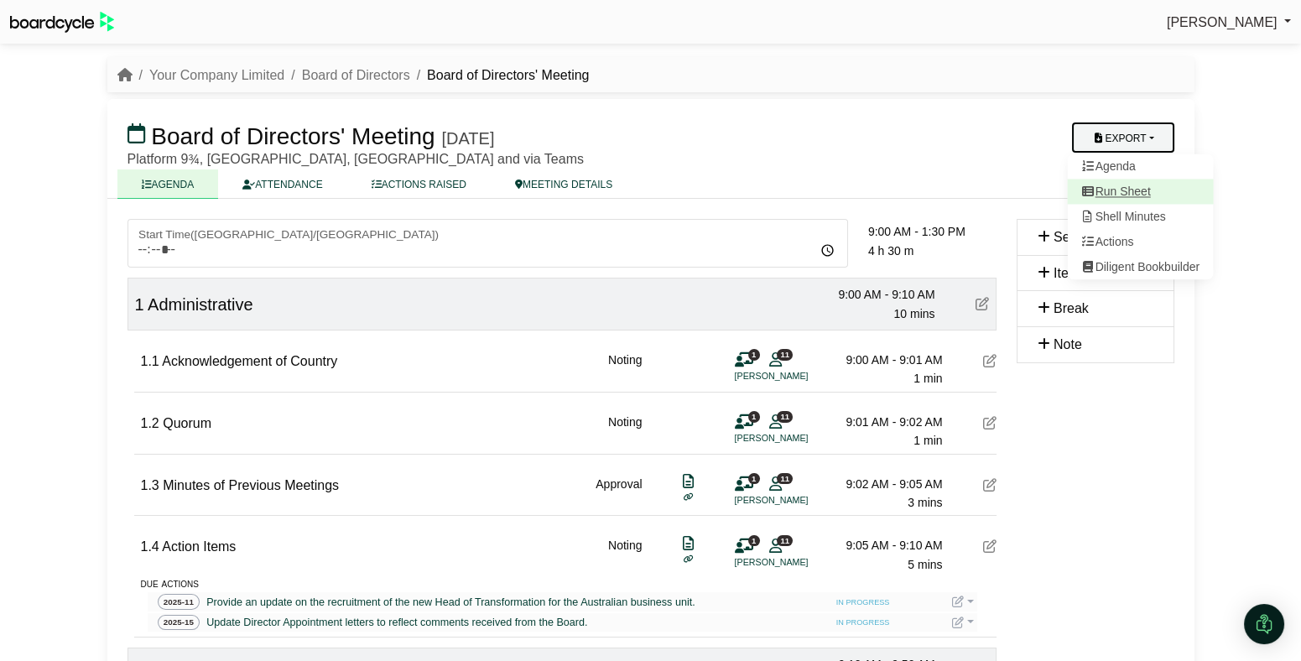
click at [1135, 194] on link "Run Sheet" at bounding box center [1140, 191] width 146 height 25
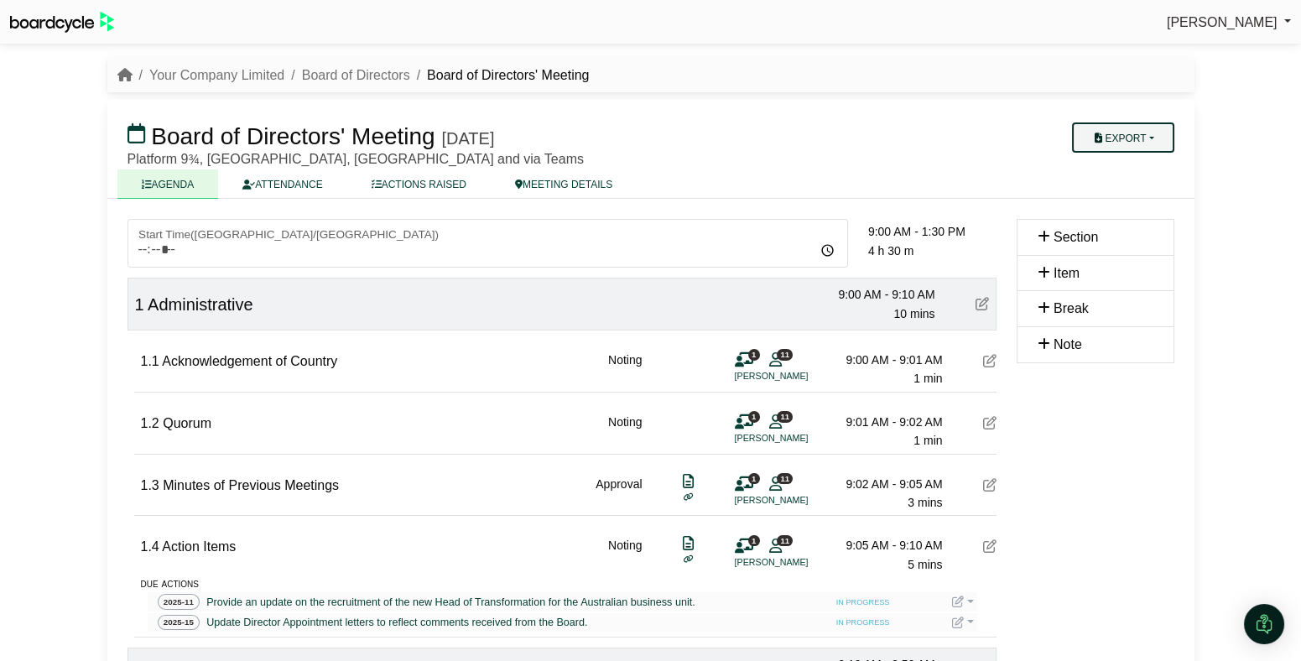
click at [1152, 137] on button "Export" at bounding box center [1122, 137] width 101 height 30
click at [1140, 215] on link "Shell Minutes" at bounding box center [1140, 217] width 146 height 25
click at [77, 287] on div "[PERSON_NAME] Sign Out Your Company Limited Board of Directors Board of Directo…" at bounding box center [650, 330] width 1301 height 661
click at [1138, 132] on button "Export" at bounding box center [1122, 137] width 101 height 30
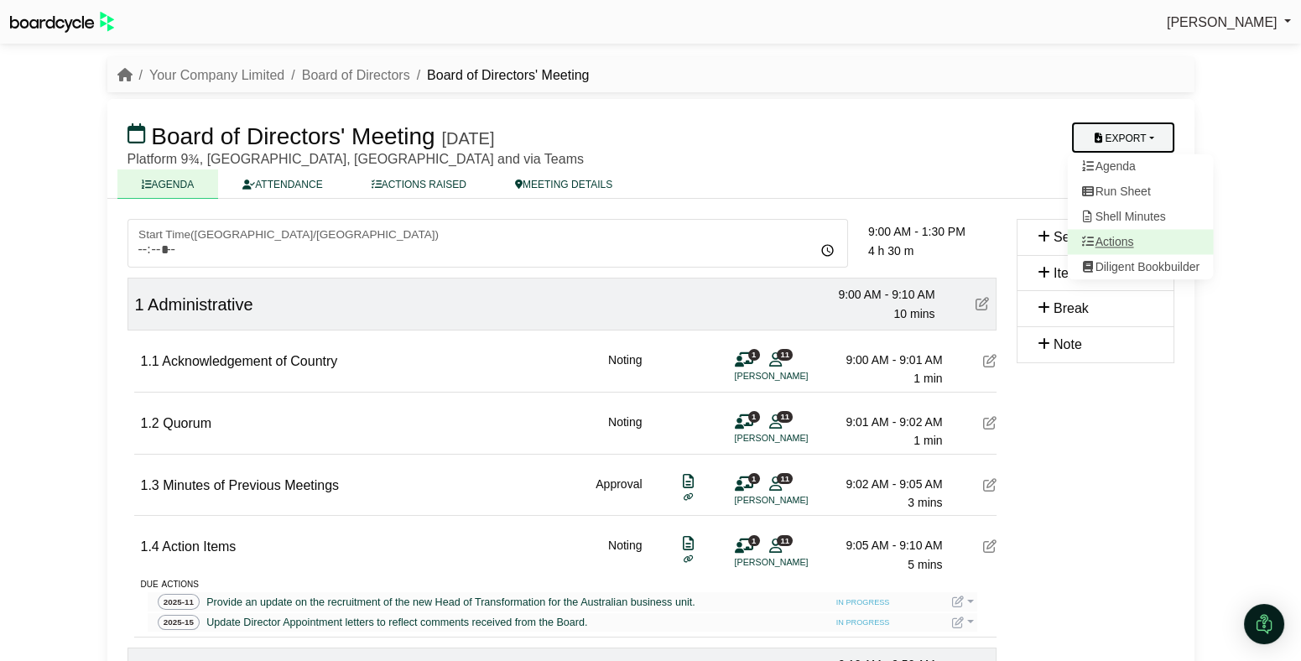
click at [1126, 235] on link "Actions" at bounding box center [1140, 242] width 146 height 25
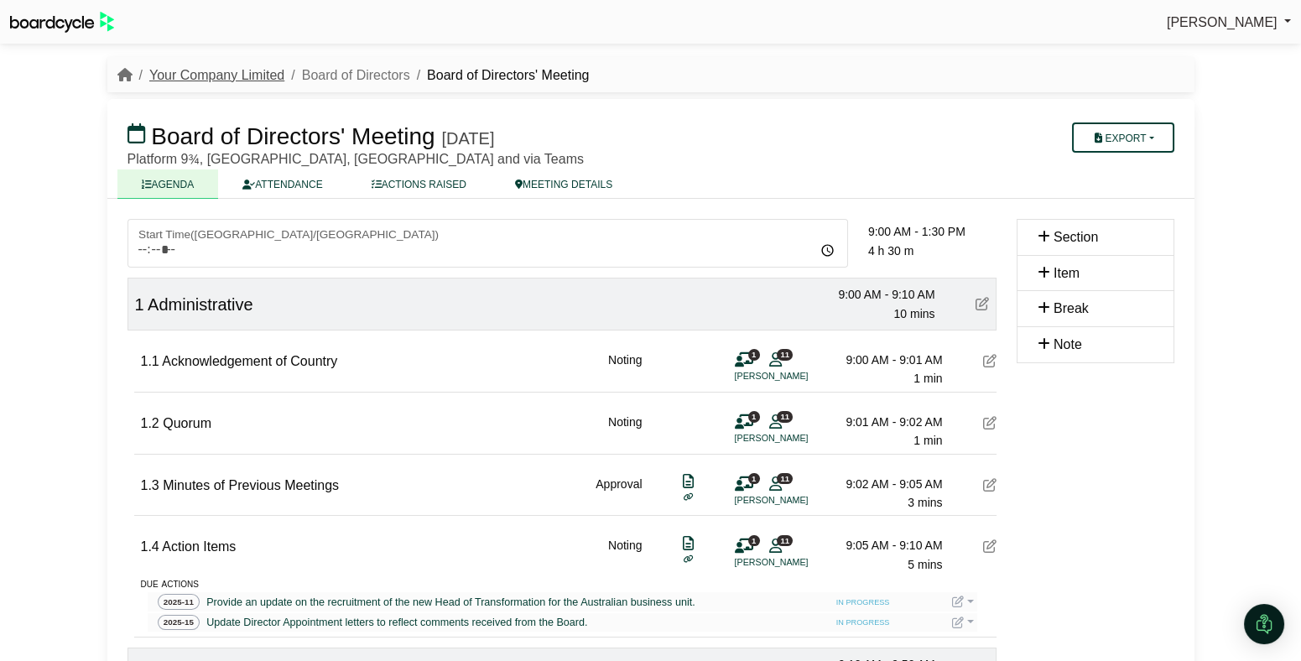
click at [185, 76] on link "Your Company Limited" at bounding box center [216, 75] width 135 height 14
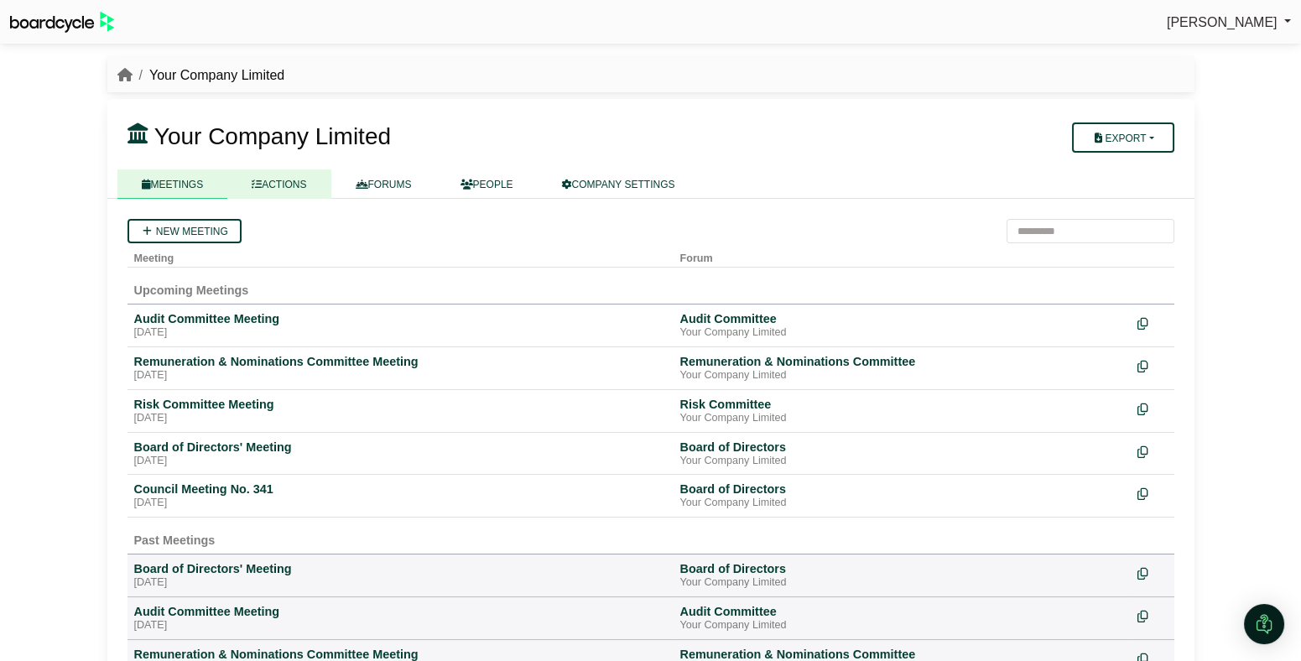
click at [303, 183] on link "ACTIONS" at bounding box center [278, 183] width 103 height 29
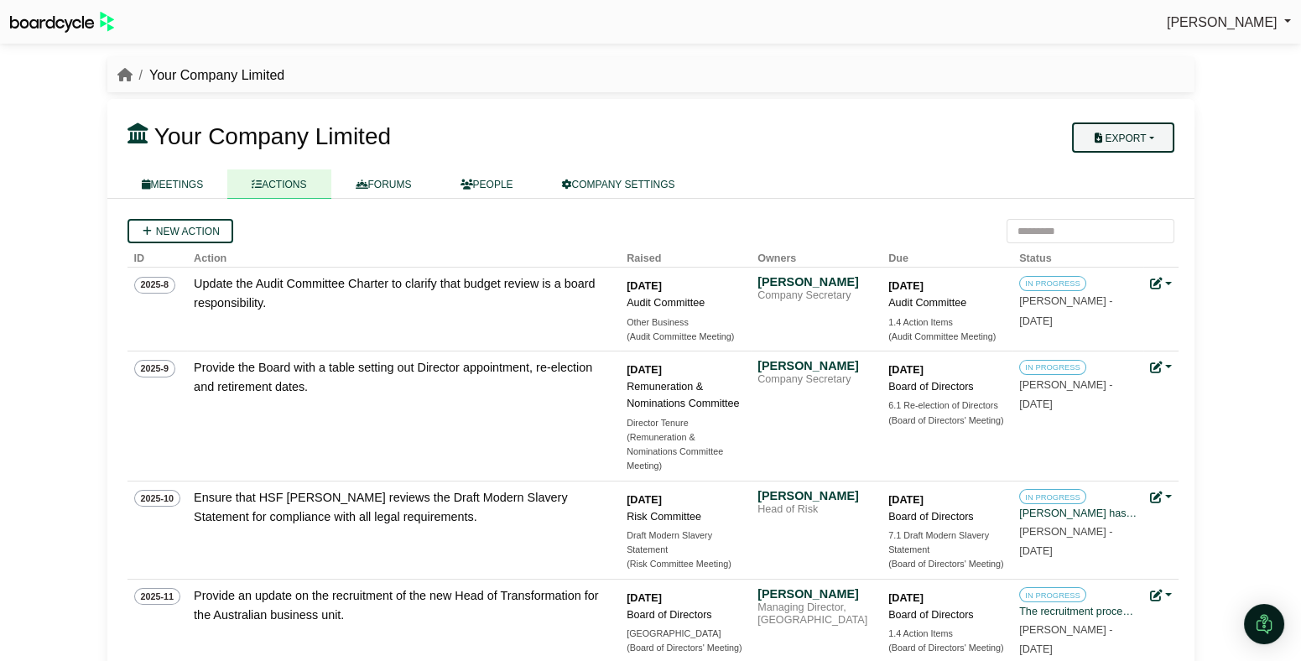
click at [1156, 146] on button "Export" at bounding box center [1122, 137] width 101 height 30
click at [1149, 164] on link "Company Actions" at bounding box center [1134, 166] width 134 height 25
click at [127, 79] on icon "breadcrumb" at bounding box center [124, 74] width 15 height 13
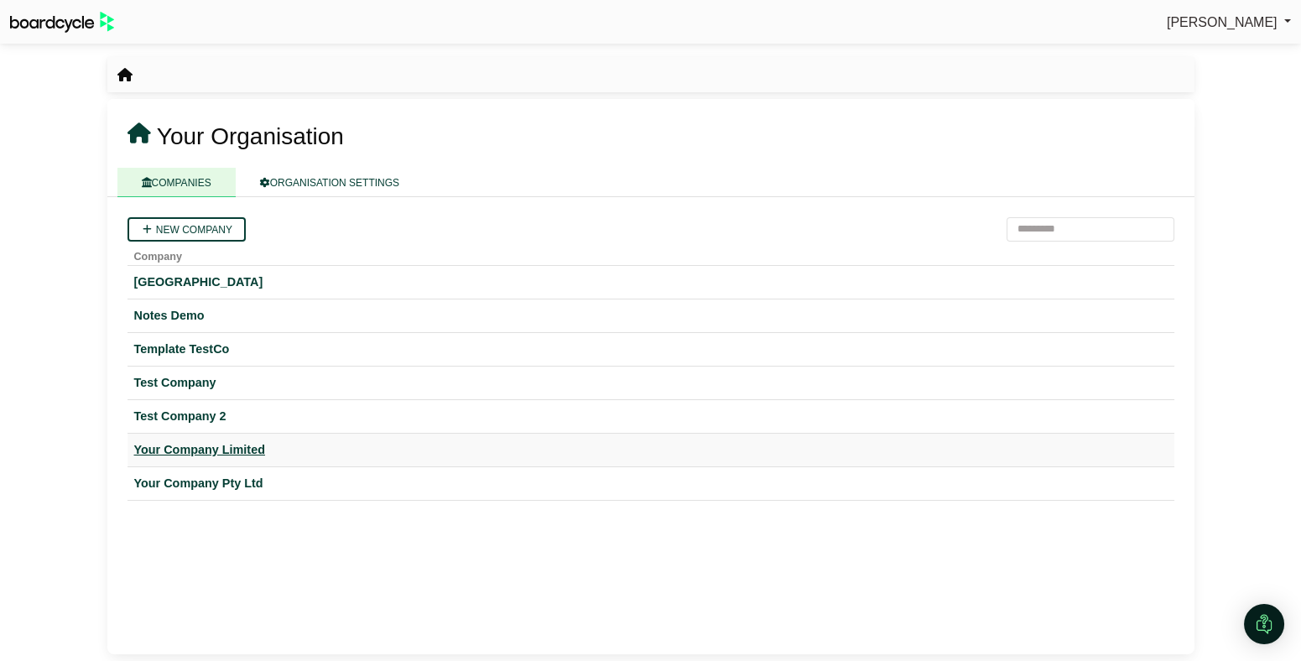
click at [239, 445] on div "Your Company Limited" at bounding box center [650, 449] width 1033 height 19
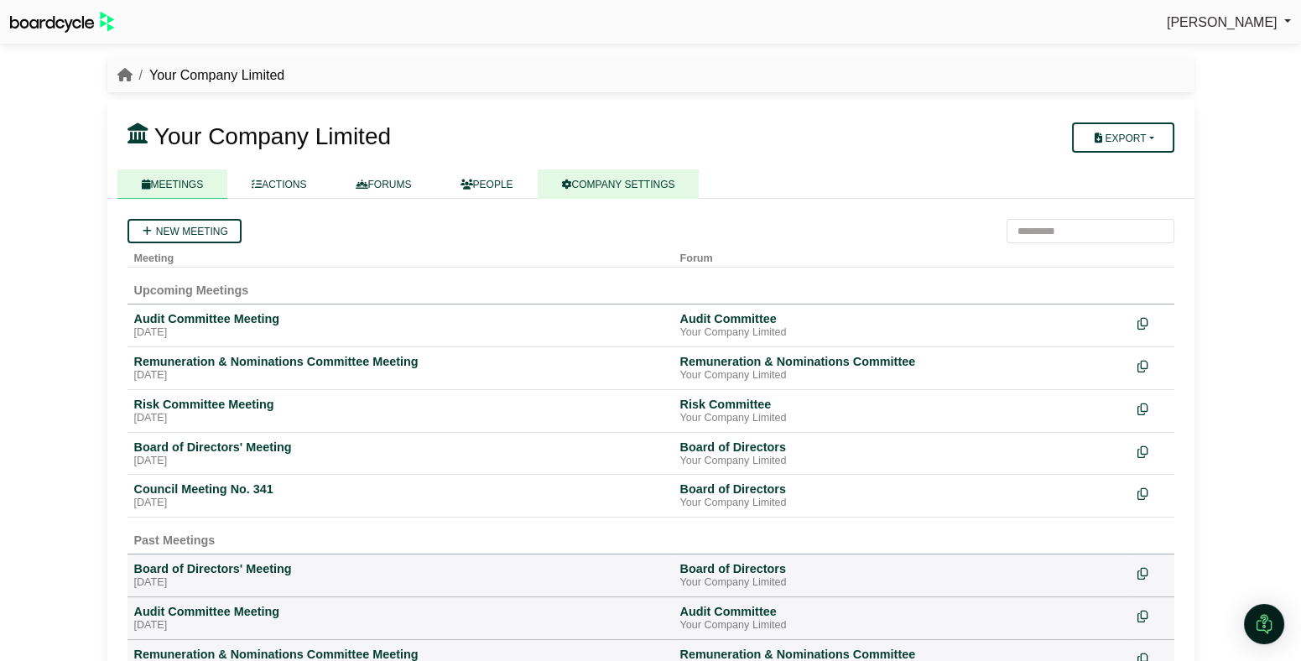
click at [662, 182] on link "COMPANY SETTINGS" at bounding box center [619, 183] width 162 height 29
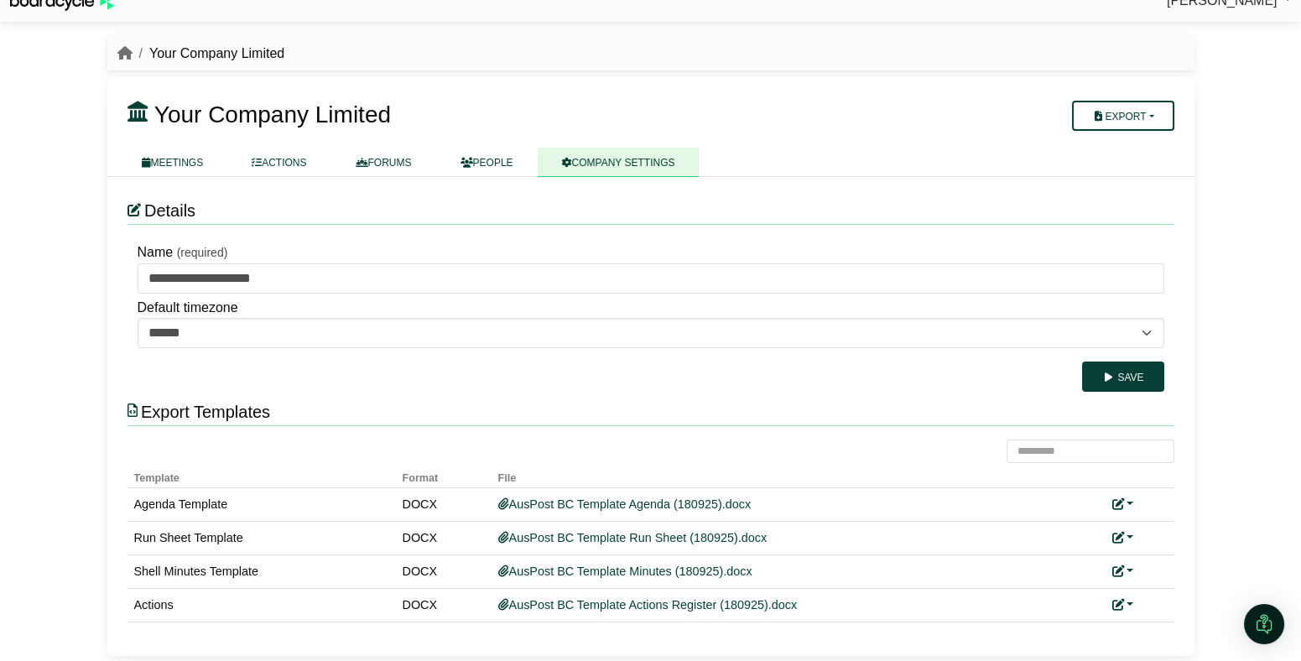
scroll to position [14, 0]
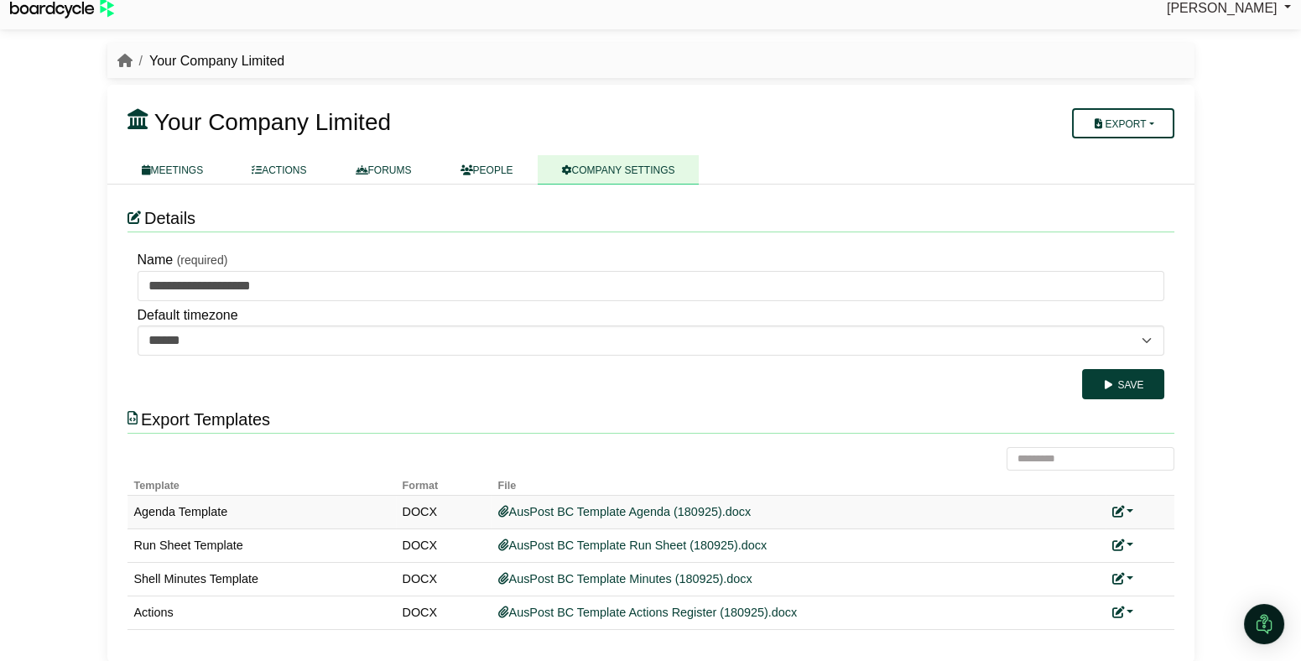
click at [1130, 507] on link at bounding box center [1123, 511] width 22 height 13
click at [1156, 559] on button "Remove custom template" at bounding box center [1197, 568] width 171 height 32
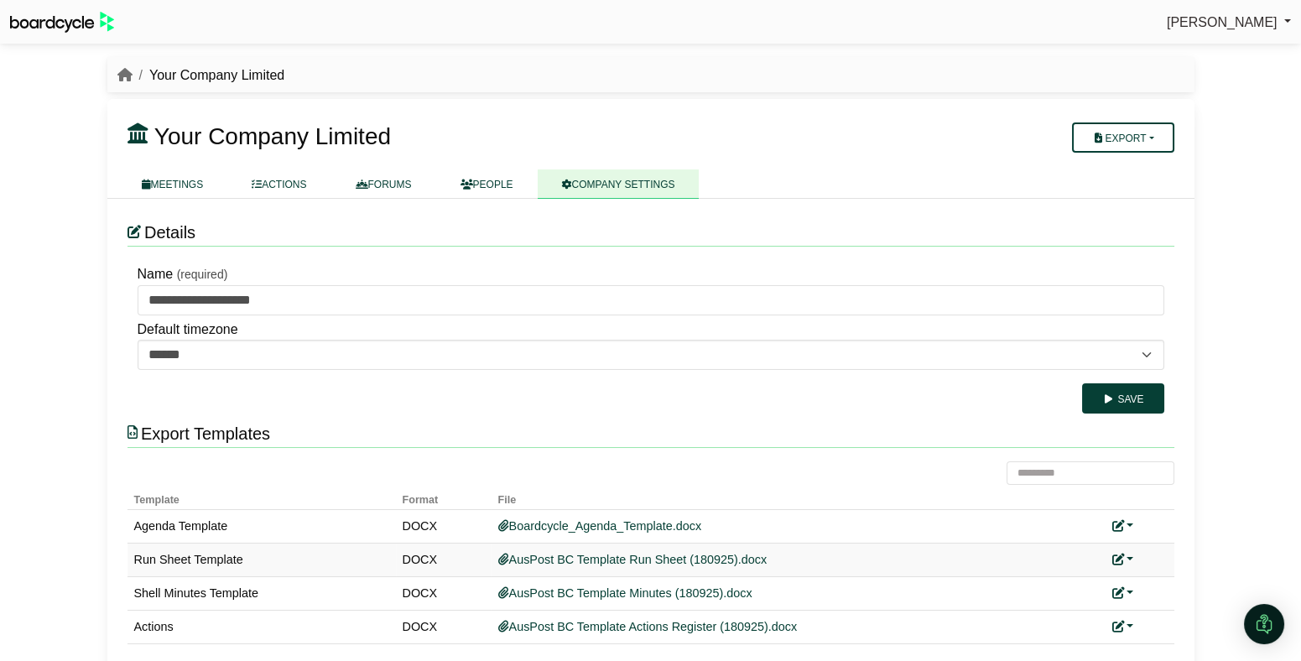
click at [1130, 556] on link at bounding box center [1123, 559] width 22 height 13
drag, startPoint x: 1172, startPoint y: 622, endPoint x: 1135, endPoint y: 604, distance: 41.3
click at [1171, 622] on button "Remove custom template" at bounding box center [1197, 616] width 171 height 32
click at [1129, 589] on link at bounding box center [1123, 592] width 22 height 13
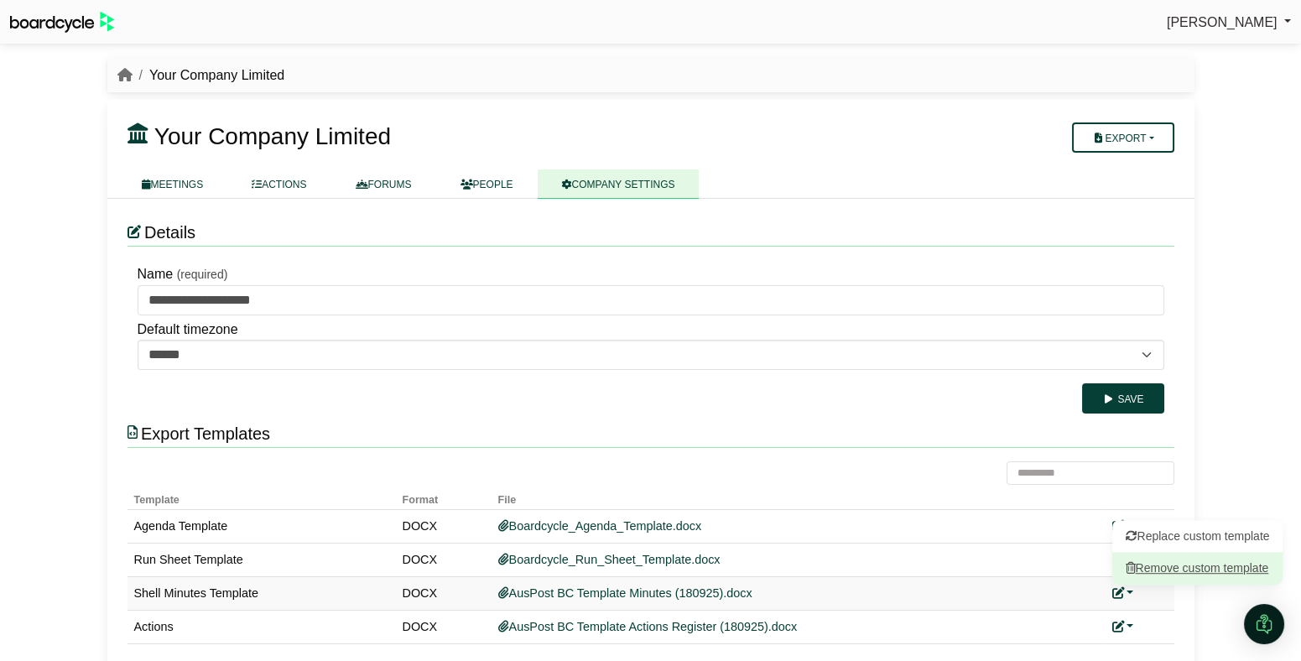
click at [1168, 564] on button "Remove custom template" at bounding box center [1197, 569] width 171 height 32
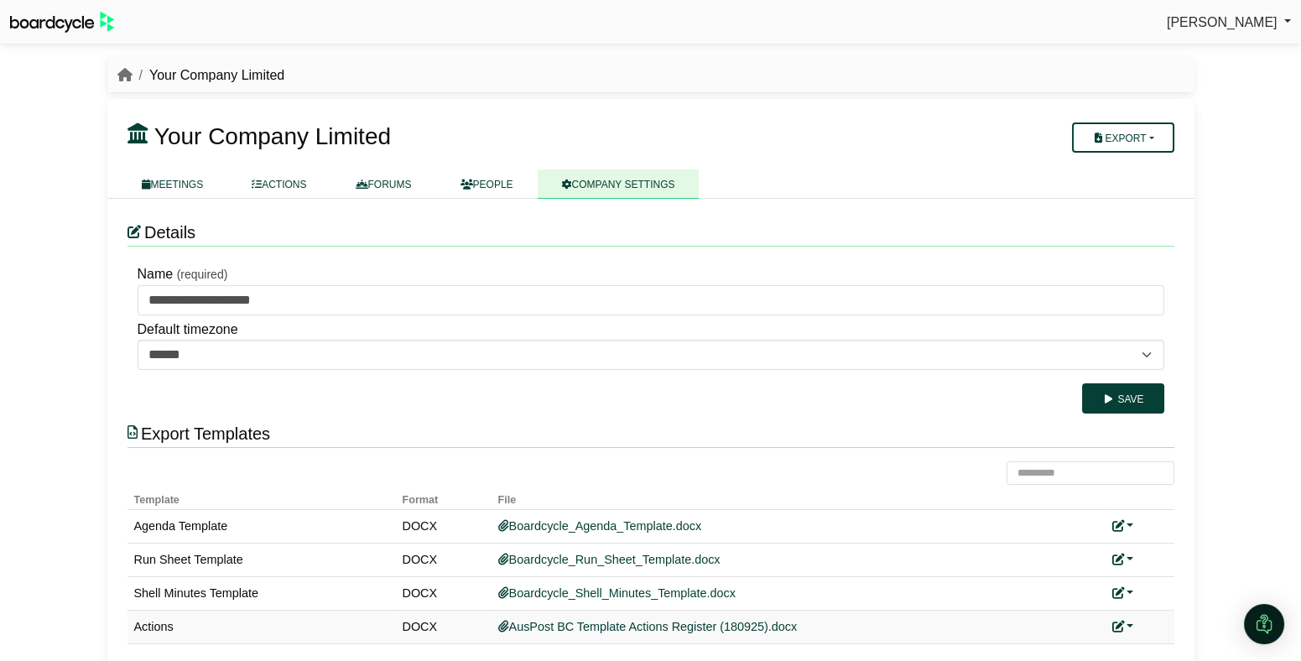
click at [1131, 622] on link at bounding box center [1123, 626] width 22 height 13
click at [1162, 600] on button "Remove custom template" at bounding box center [1197, 602] width 171 height 32
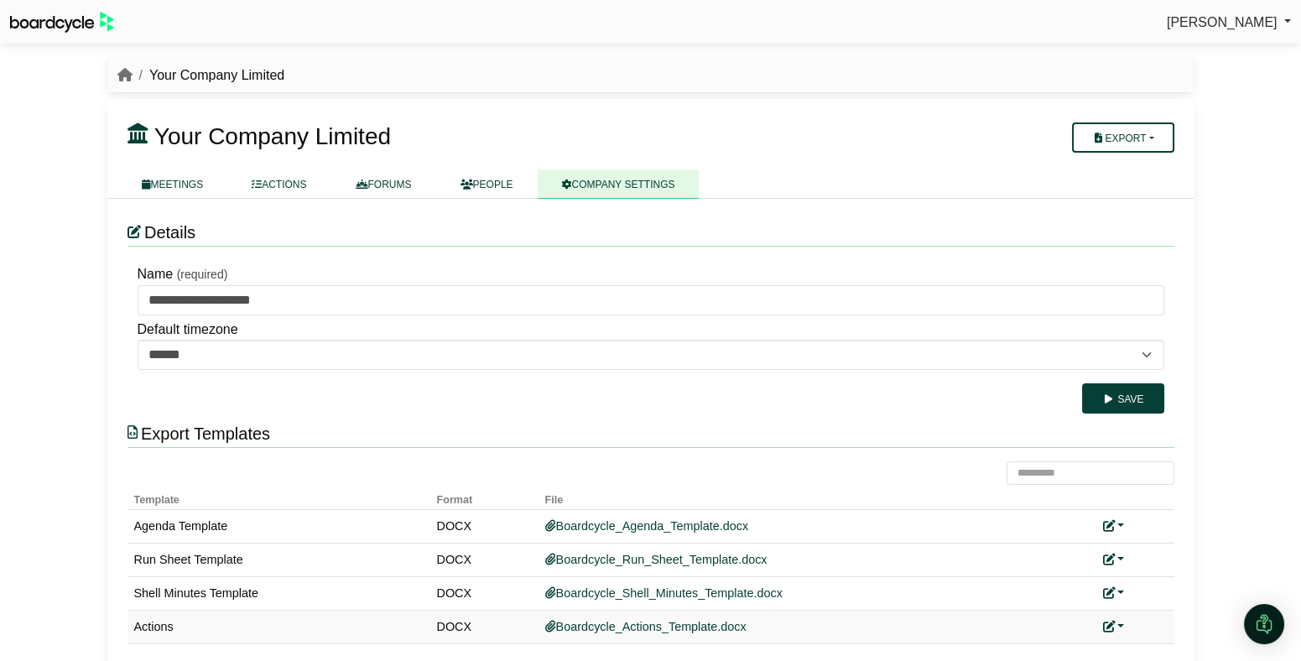
click at [1115, 625] on link at bounding box center [1114, 626] width 22 height 13
click at [1128, 605] on link "Add custom template" at bounding box center [1177, 602] width 148 height 32
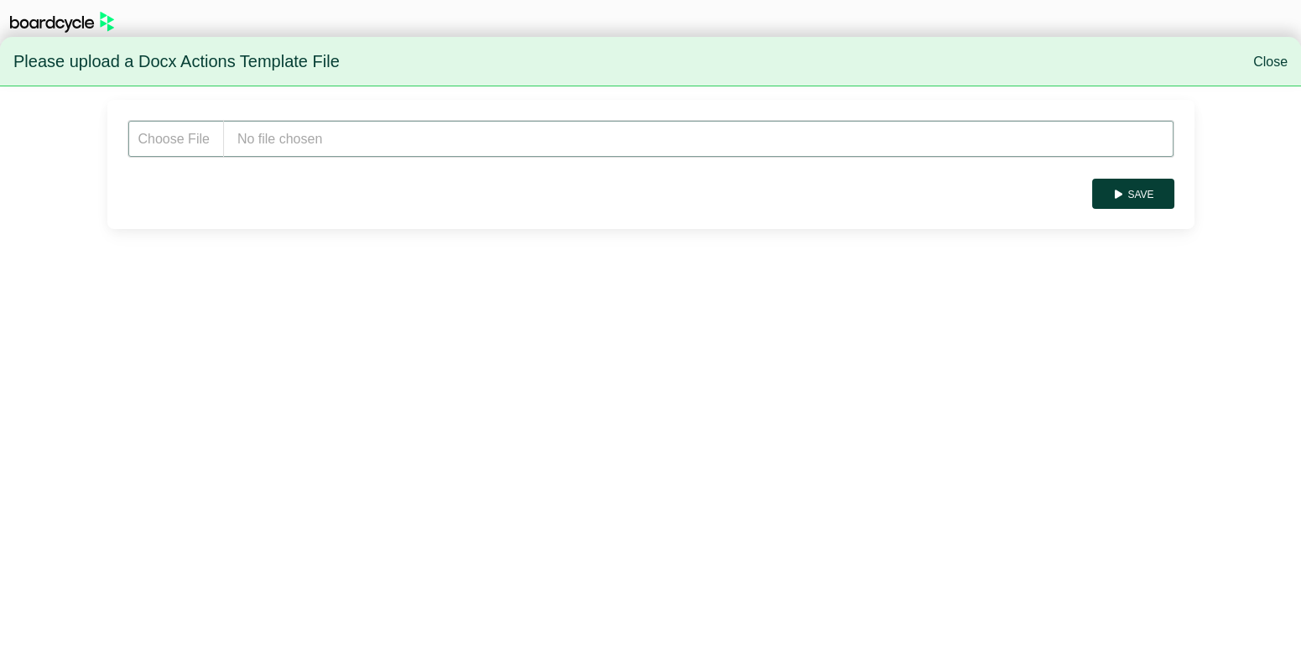
click at [384, 138] on input "file" at bounding box center [650, 139] width 1047 height 38
type input "**********"
click at [1120, 205] on button "Save" at bounding box center [1132, 194] width 81 height 30
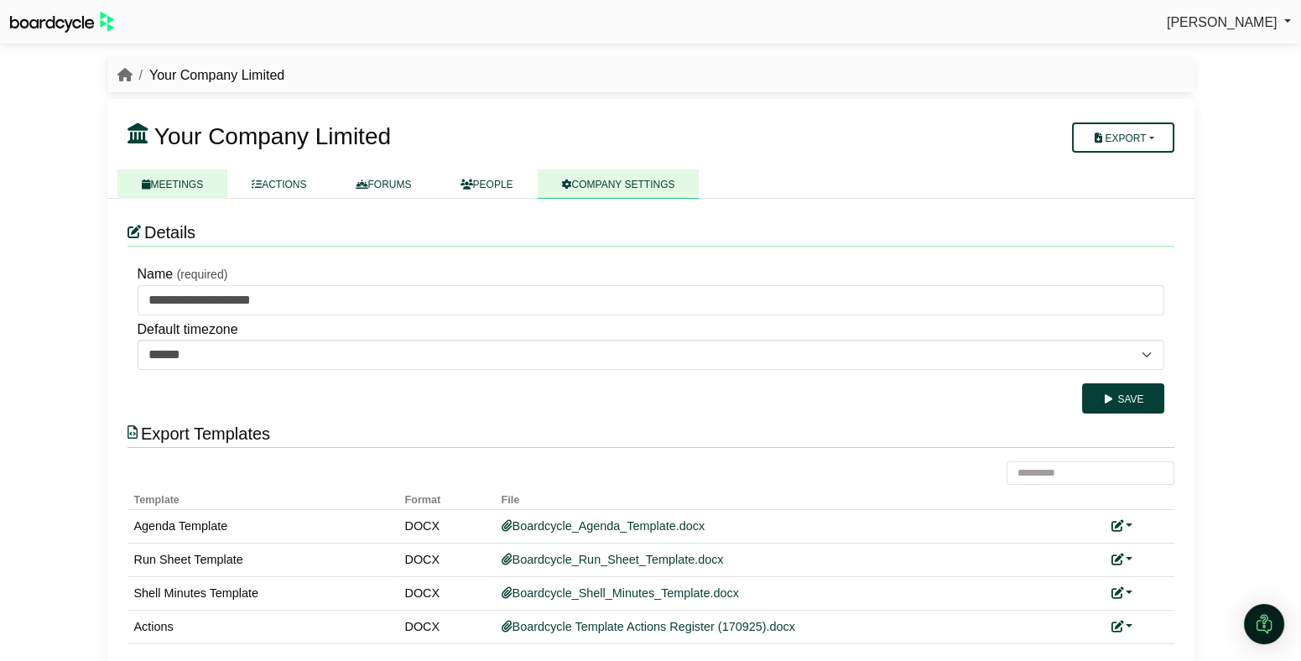
click at [186, 182] on link "MEETINGS" at bounding box center [172, 183] width 111 height 29
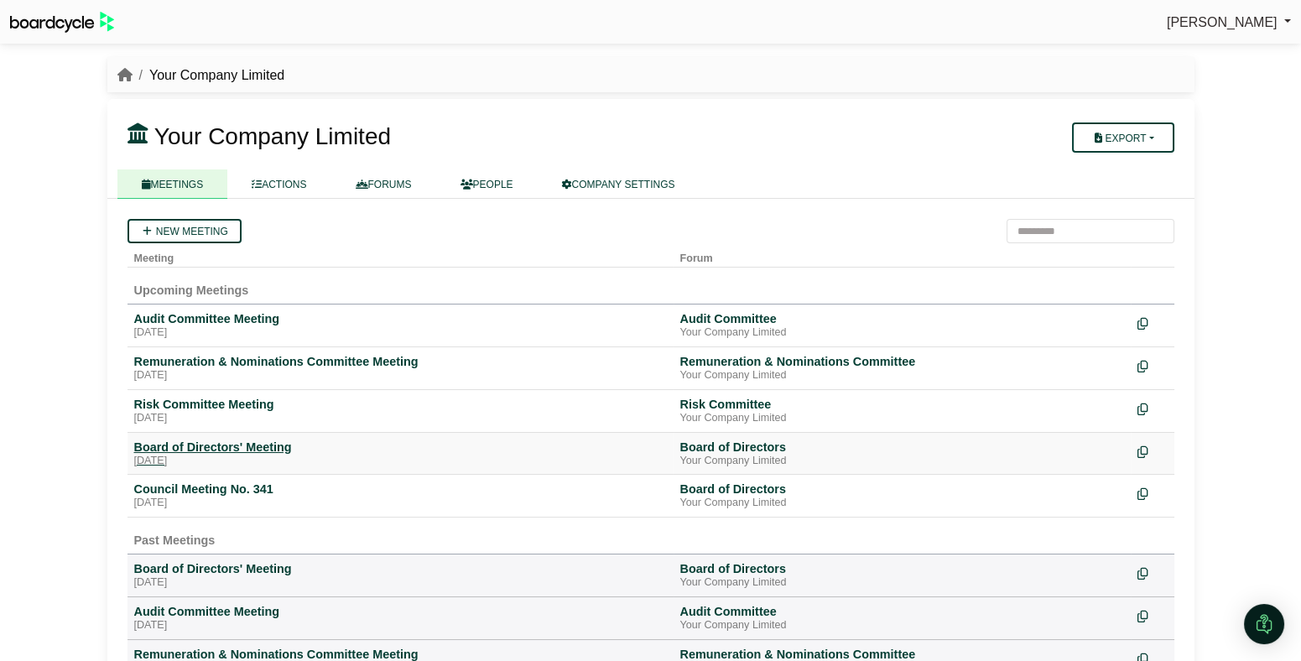
click at [216, 461] on div "[DATE]" at bounding box center [400, 461] width 533 height 13
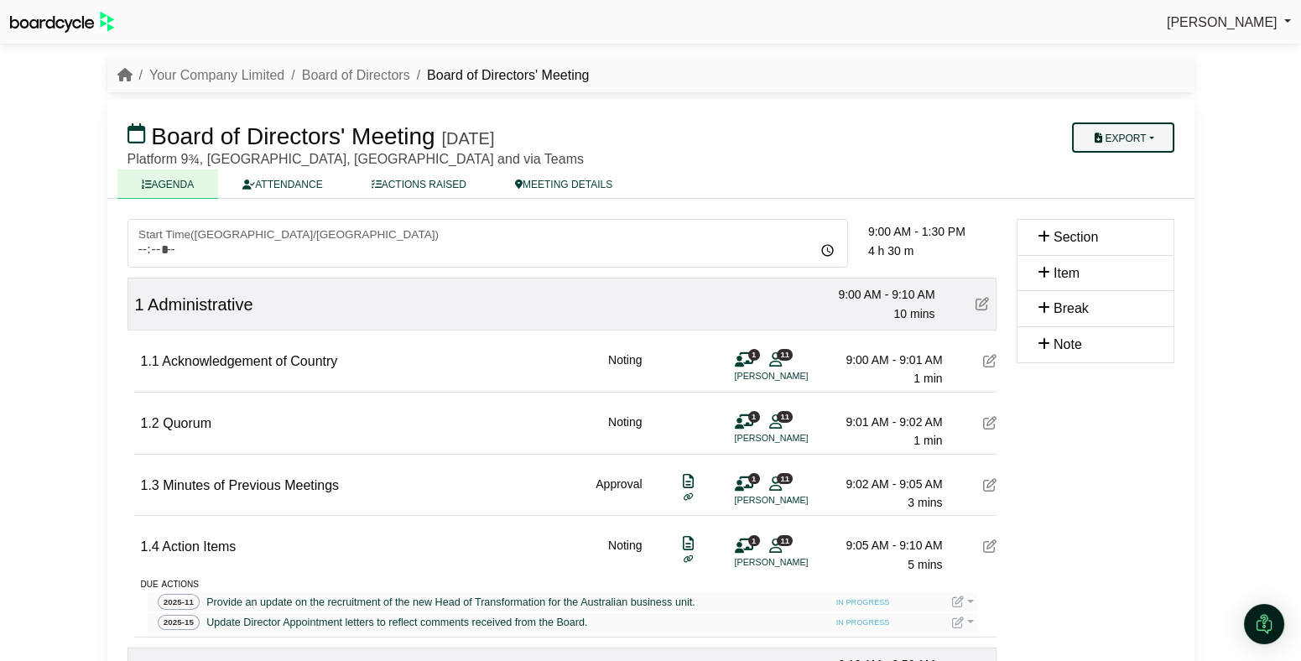
click at [1146, 143] on button "Export" at bounding box center [1122, 137] width 101 height 30
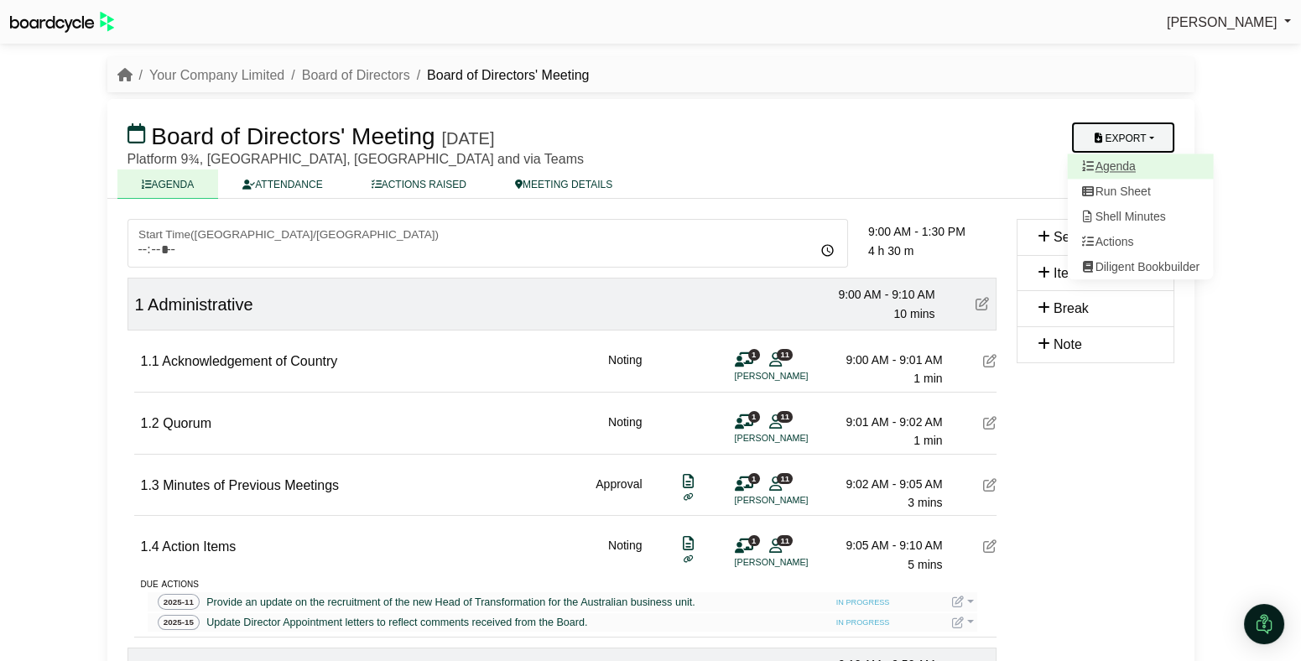
click at [1145, 166] on link "Agenda" at bounding box center [1140, 166] width 146 height 25
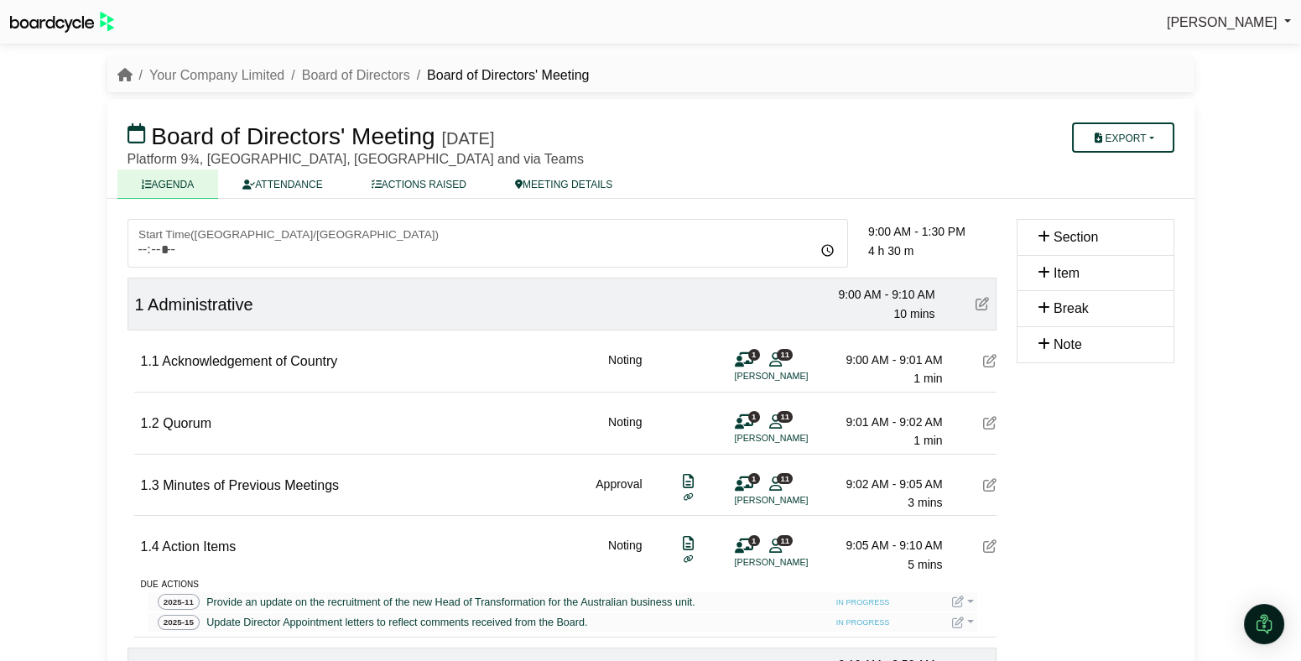
click at [44, 344] on div "[PERSON_NAME] Sign Out Your Company Limited Board of Directors Board of Directo…" at bounding box center [650, 330] width 1301 height 661
